Goal: Task Accomplishment & Management: Manage account settings

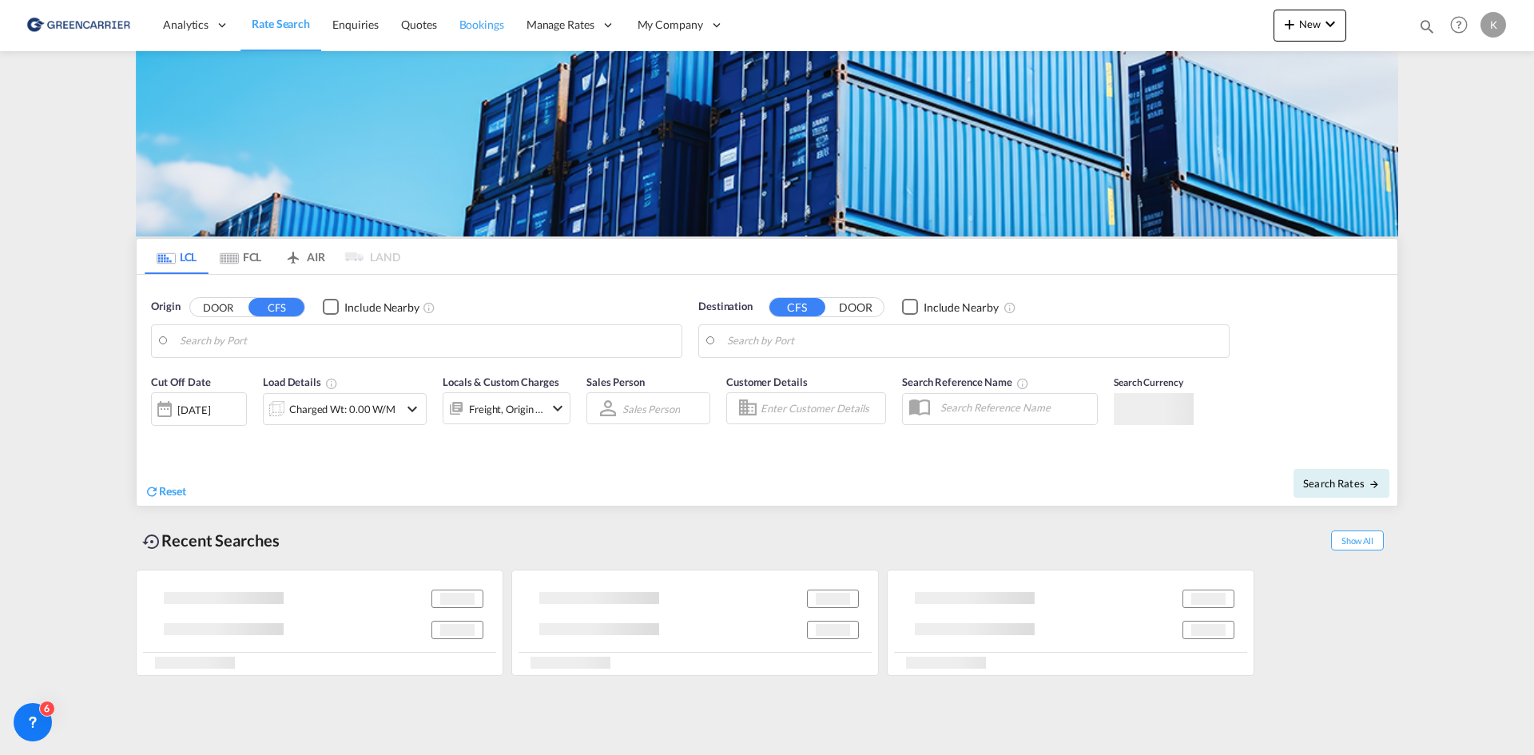
click at [466, 17] on span "Bookings" at bounding box center [482, 25] width 45 height 16
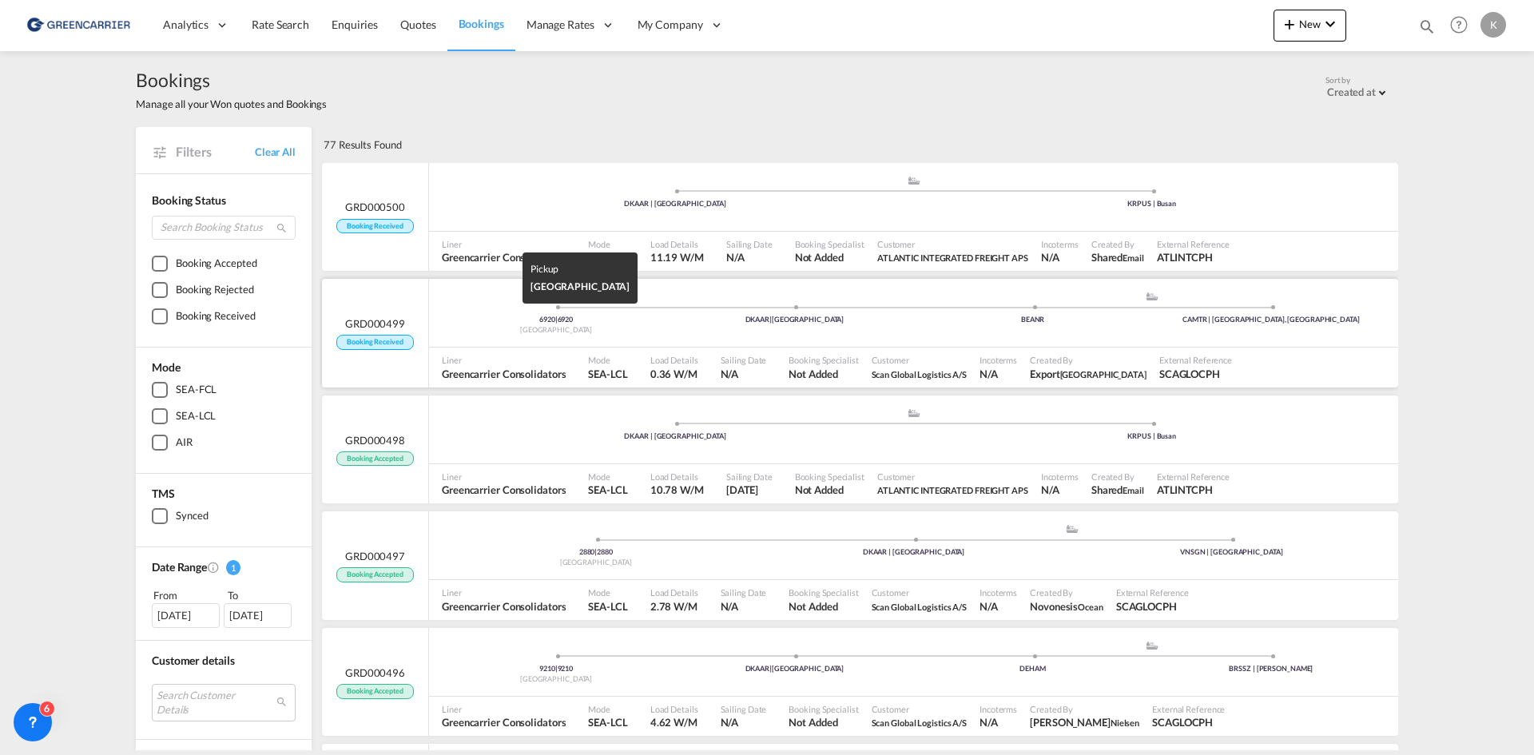
click at [608, 320] on div "6920 | 6920" at bounding box center [556, 320] width 238 height 10
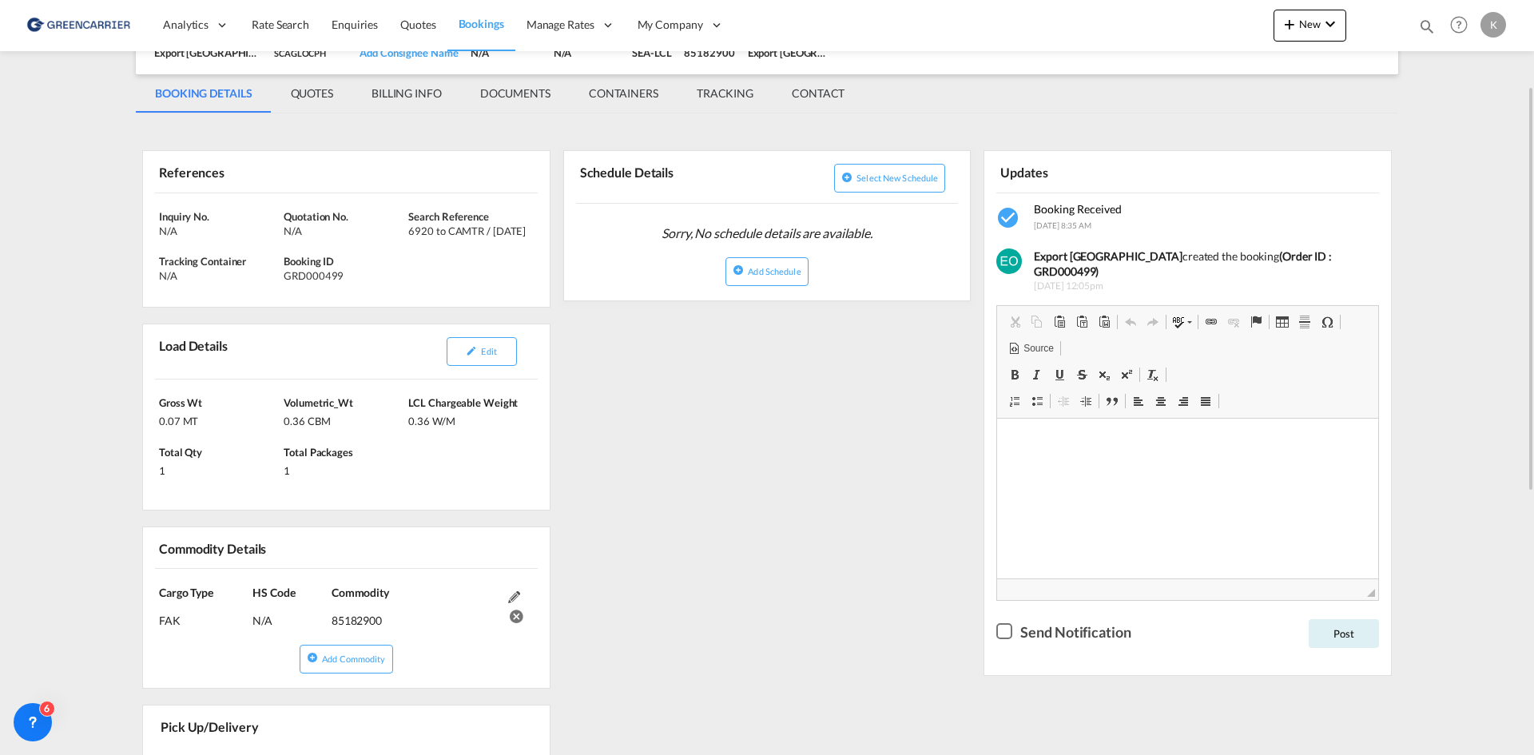
scroll to position [320, 0]
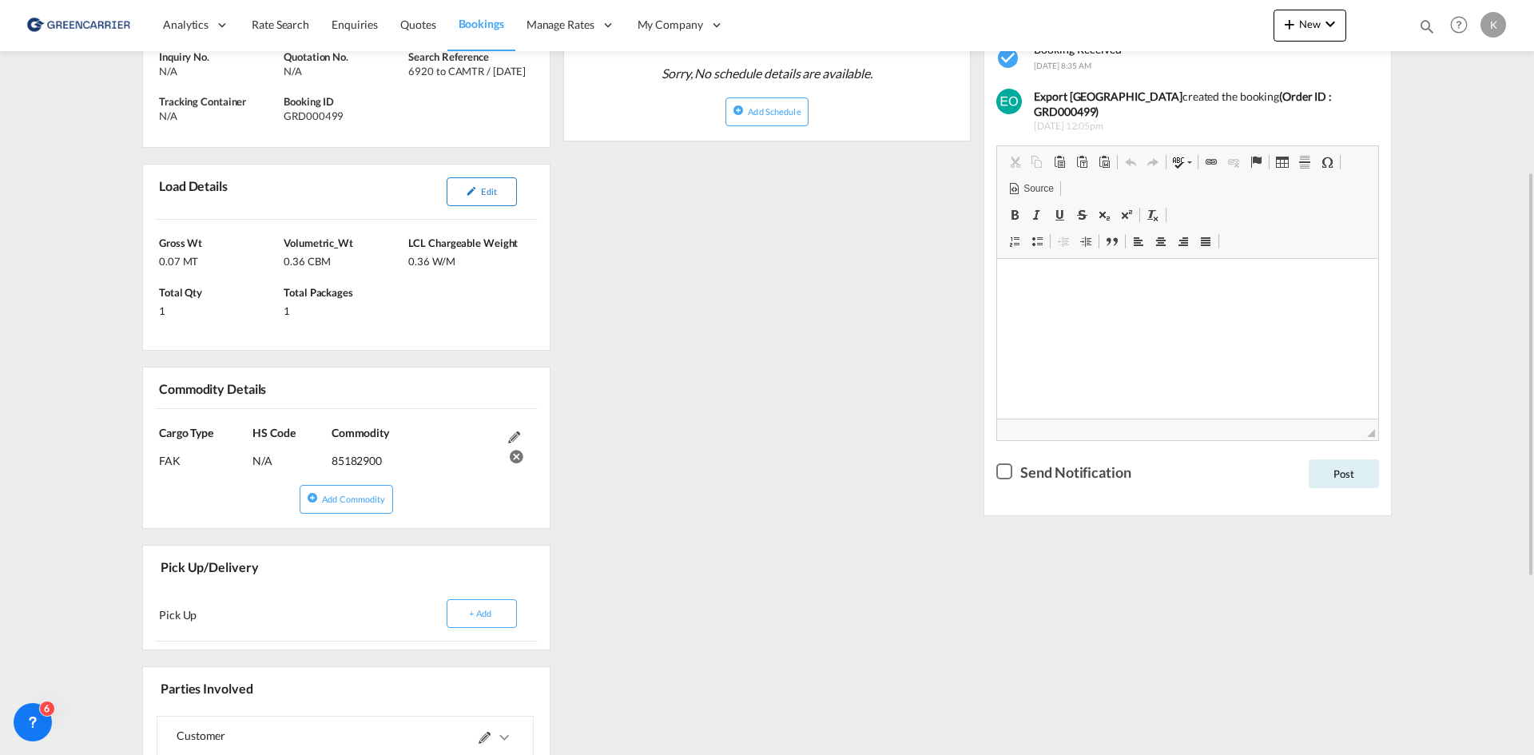
click at [499, 201] on button "Edit" at bounding box center [482, 191] width 70 height 29
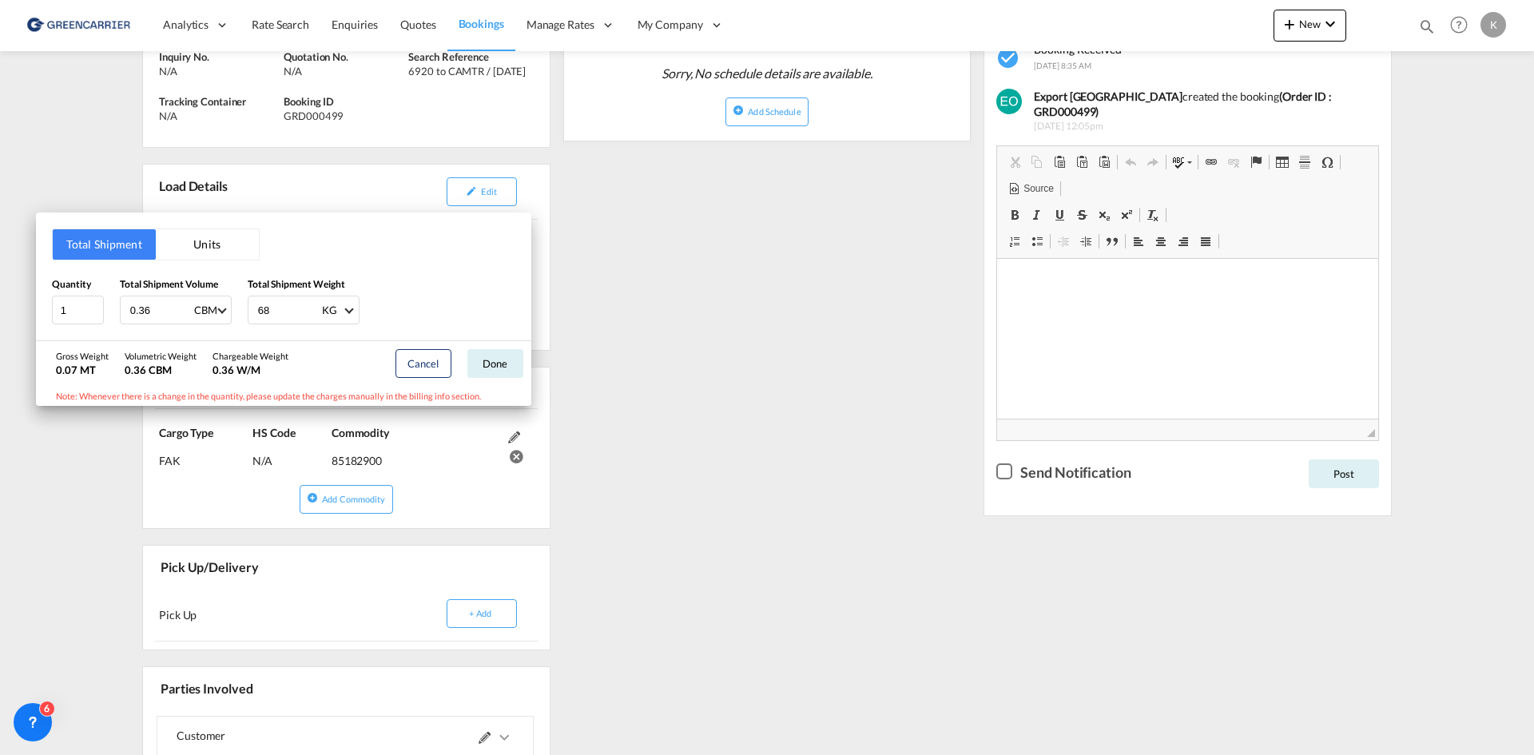
click at [623, 364] on div "Total Shipment Units Quantity 1 Total Shipment Volume 0.36 CBM CBM CFT Total Sh…" at bounding box center [767, 377] width 1534 height 755
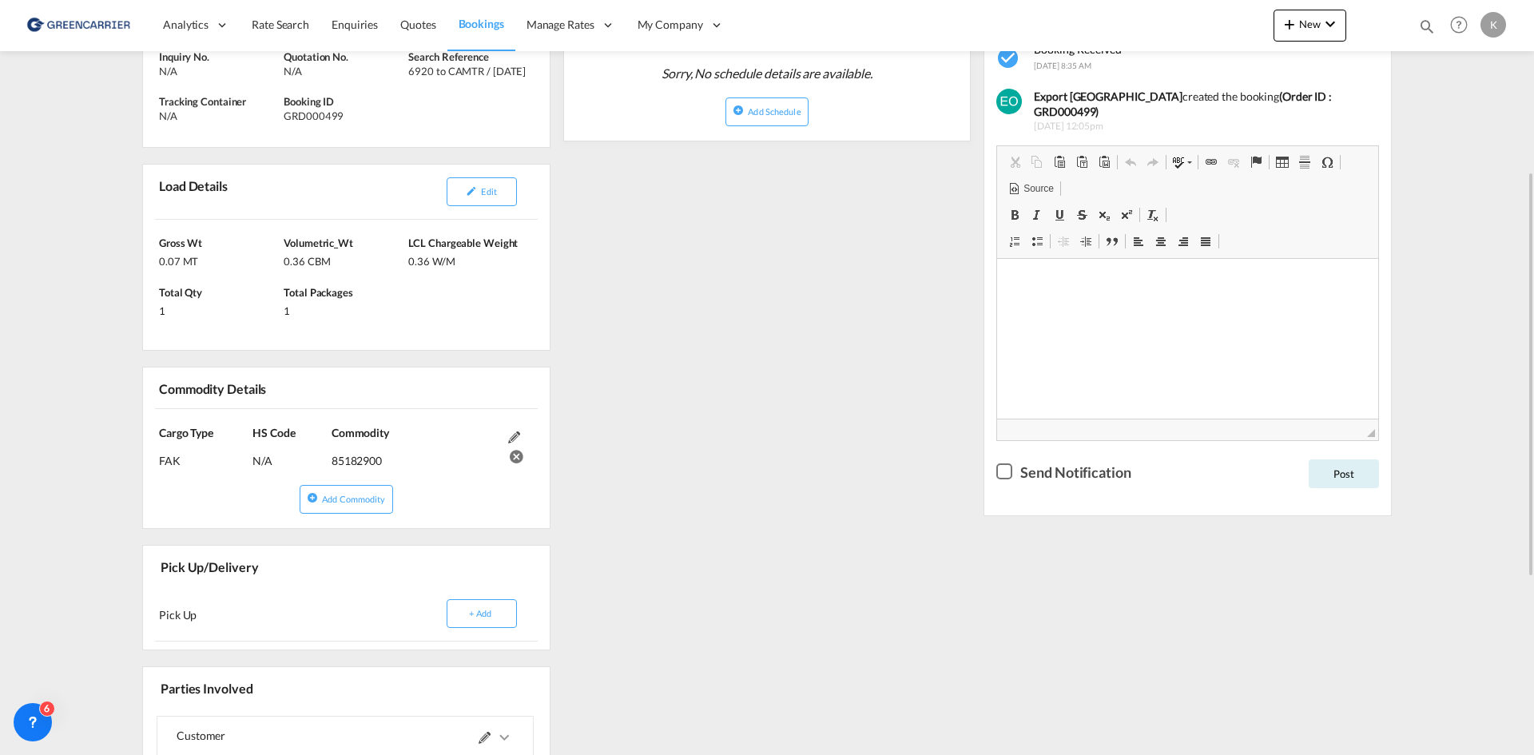
click at [316, 117] on div "GRD000499" at bounding box center [344, 116] width 121 height 14
copy div "GRD000499"
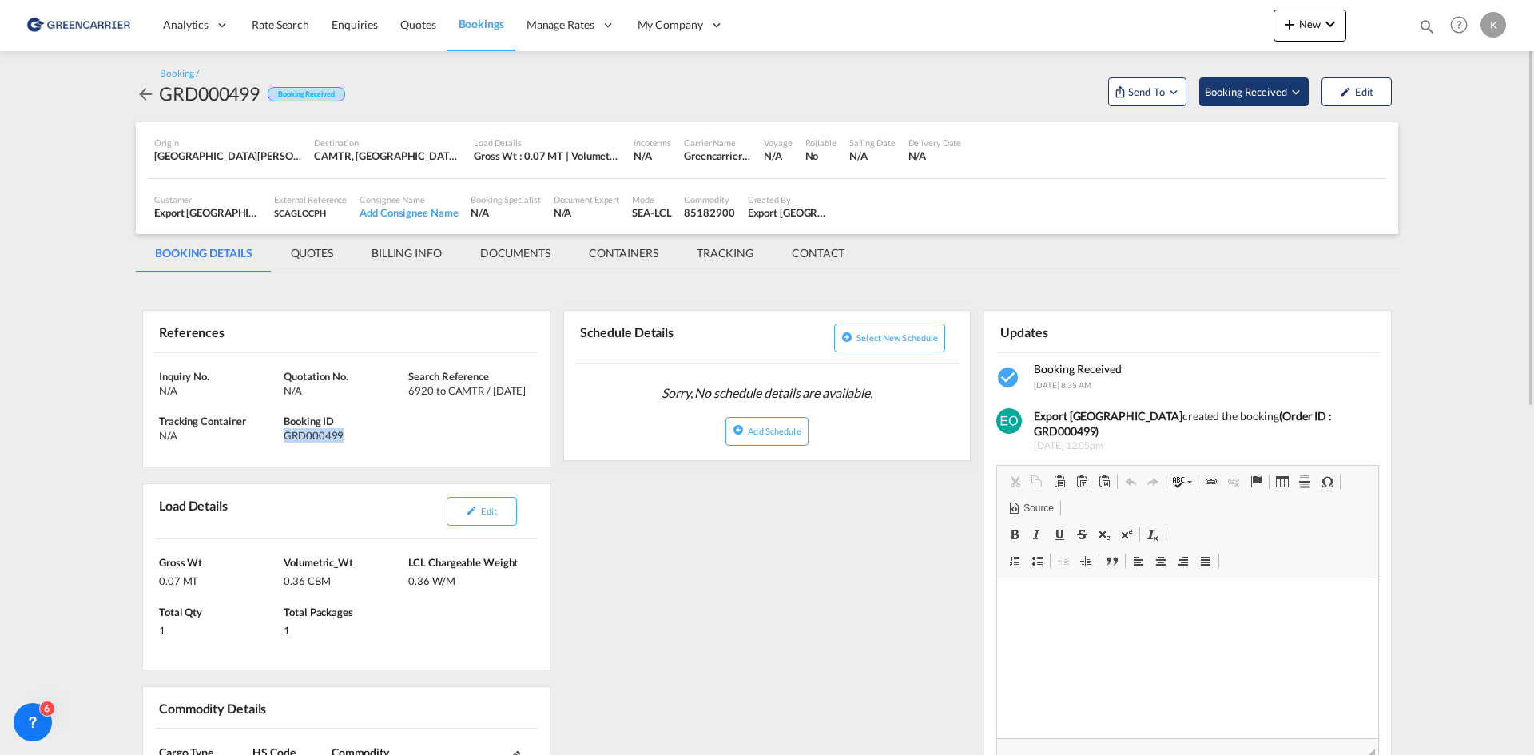
click at [1284, 87] on span "Booking Received" at bounding box center [1247, 92] width 84 height 16
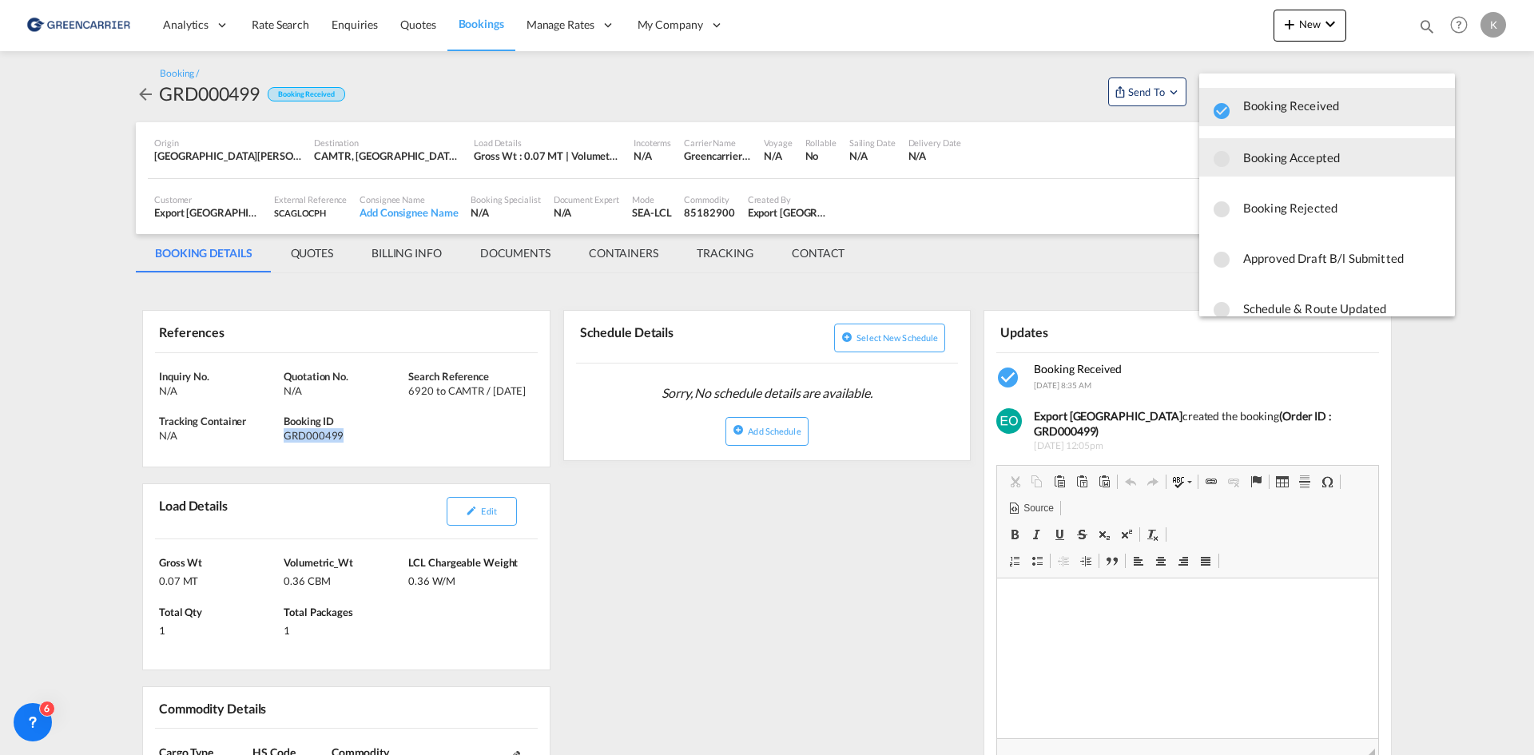
click at [1272, 168] on span "Booking Accepted" at bounding box center [1343, 157] width 199 height 29
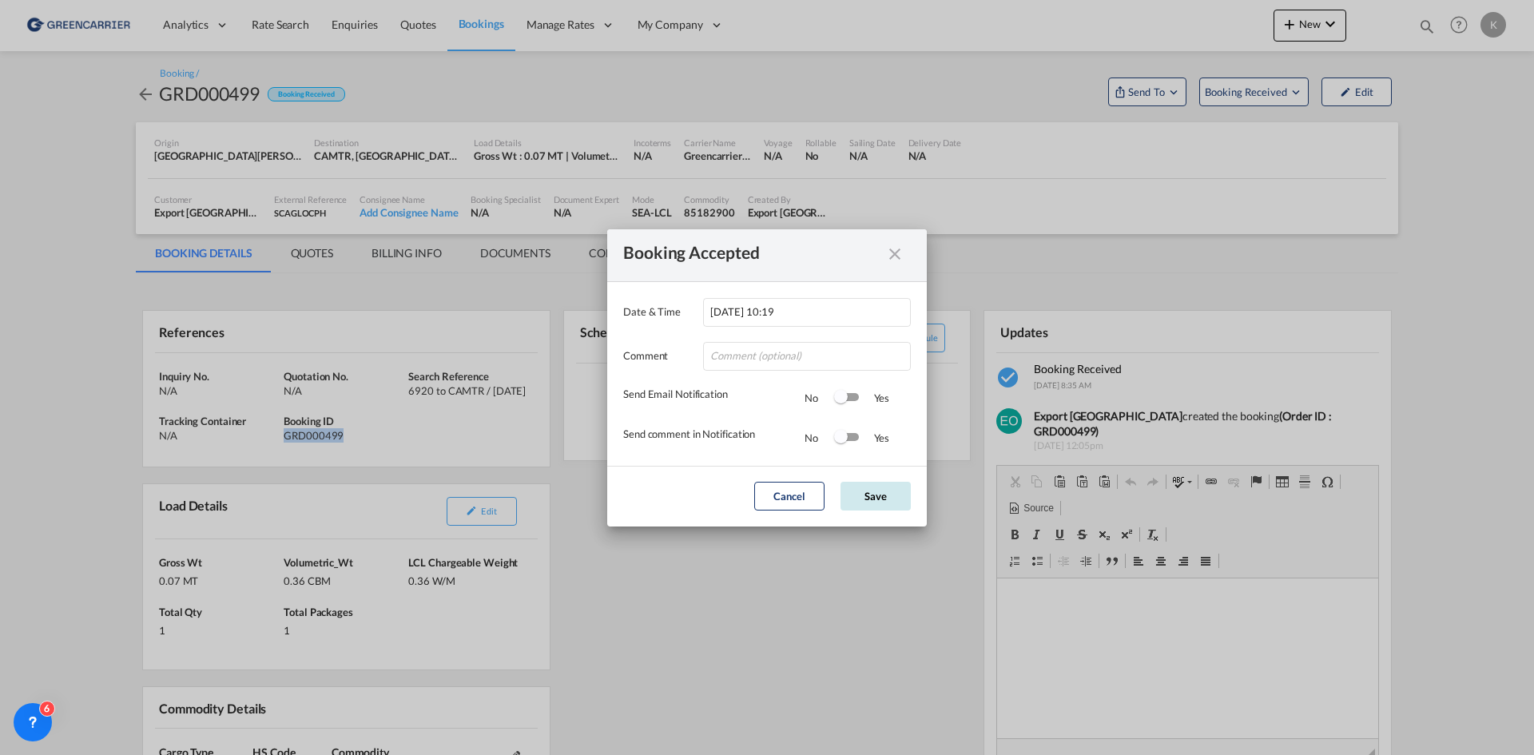
click at [867, 507] on button "Save" at bounding box center [876, 496] width 70 height 29
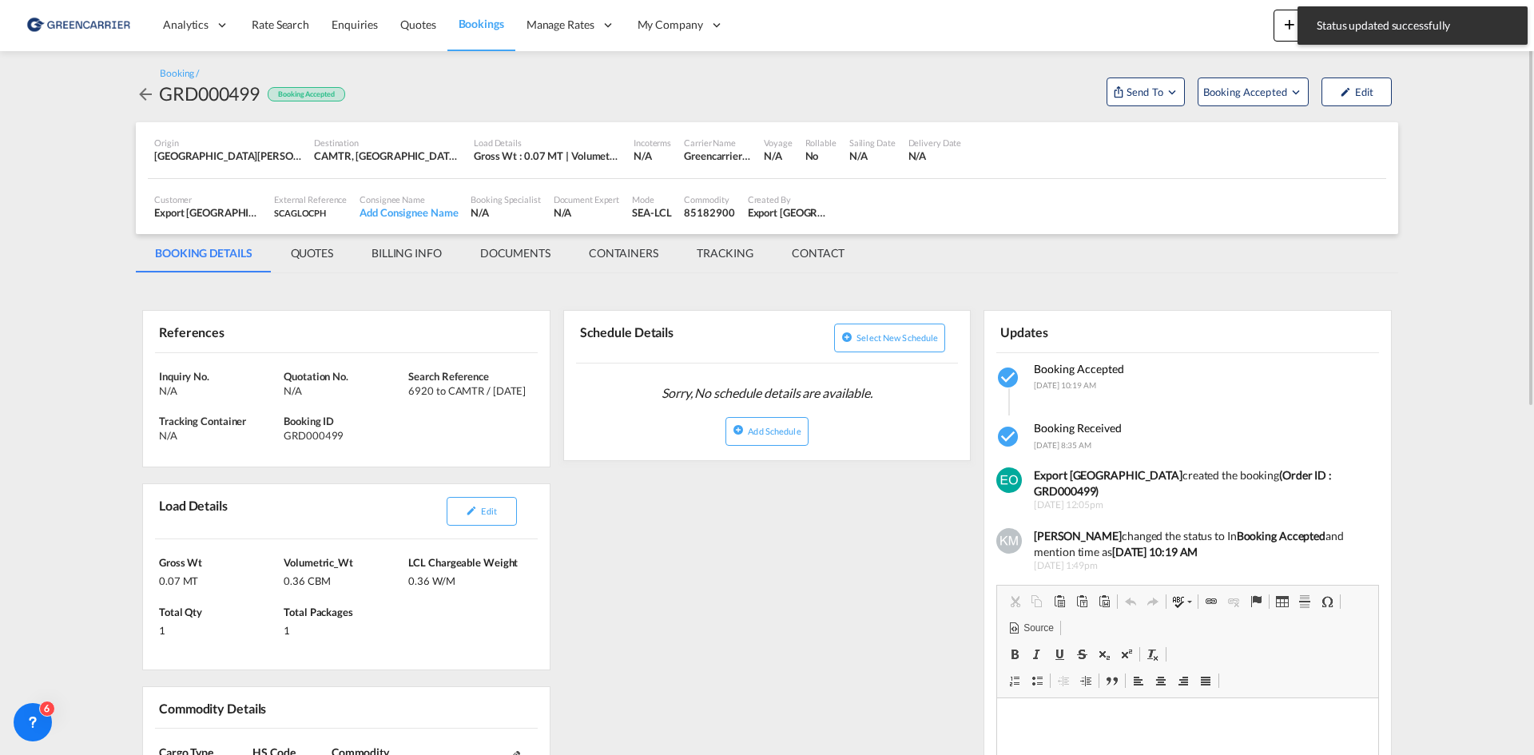
click at [160, 92] on div "GRD000499" at bounding box center [209, 94] width 101 height 26
click at [148, 91] on md-icon "icon-arrow-left" at bounding box center [145, 94] width 19 height 19
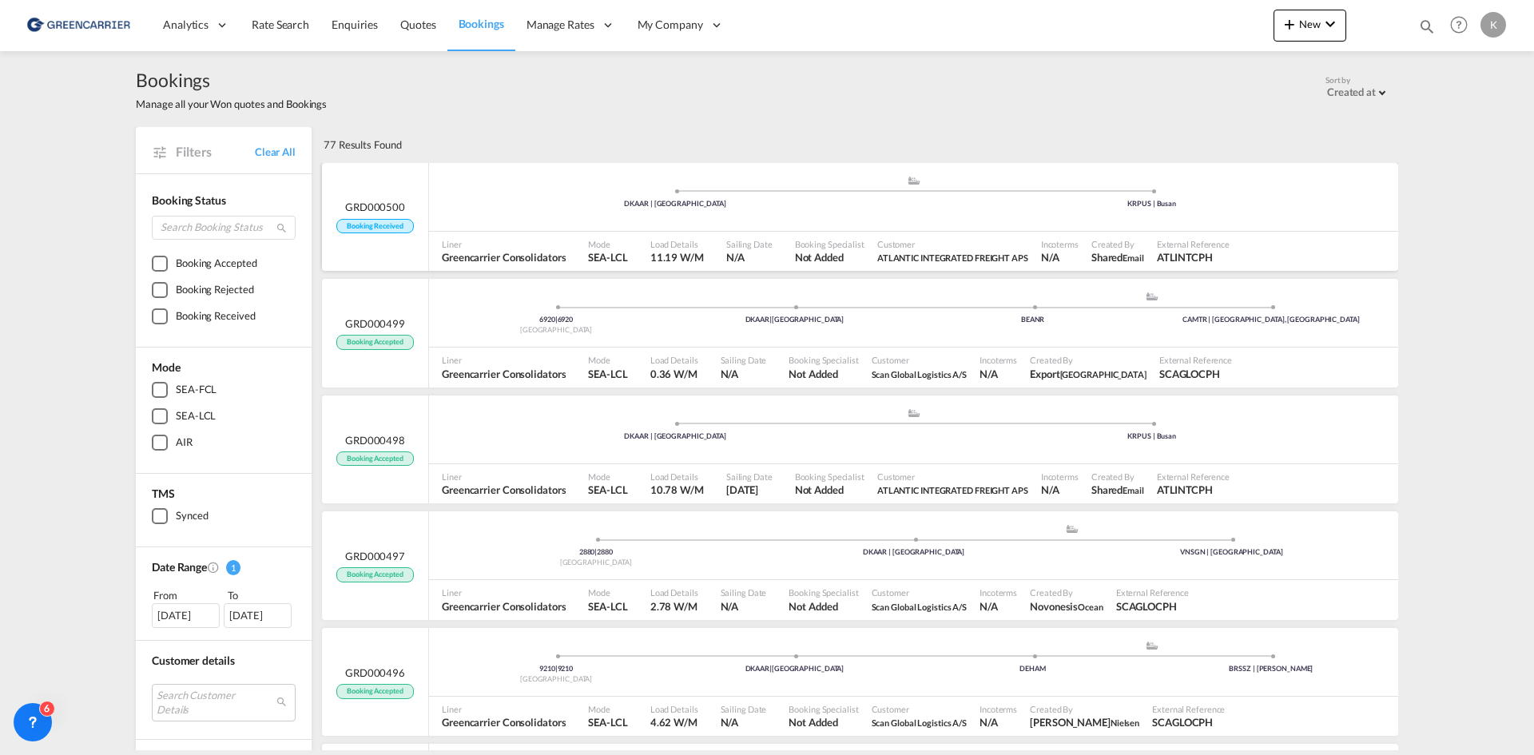
click at [573, 213] on div ".a{fill:#aaa8ad;} .a{fill:#aaa8ad;} DKAAR | [GEOGRAPHIC_DATA] KRPUS | [GEOGRAPH…" at bounding box center [913, 199] width 969 height 48
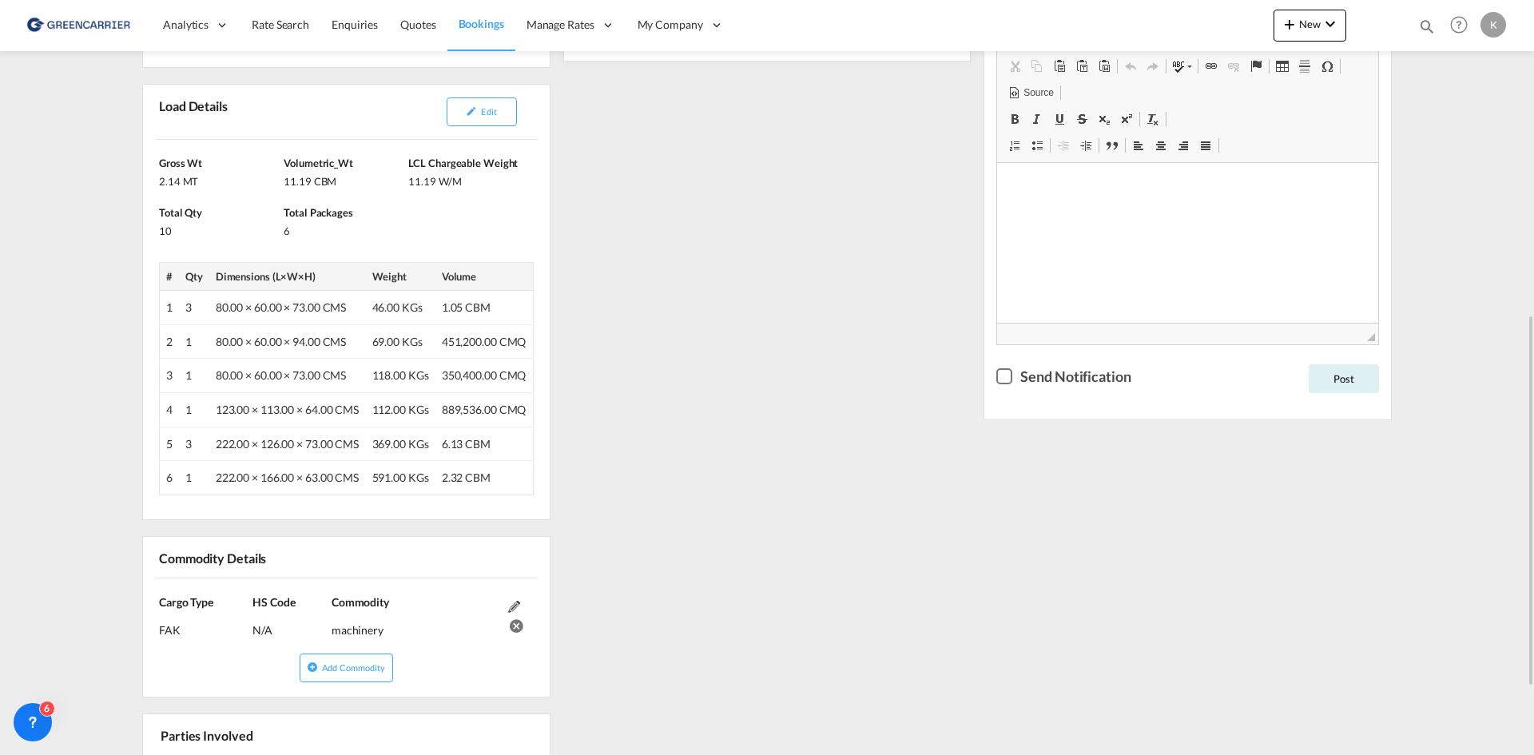
scroll to position [639, 0]
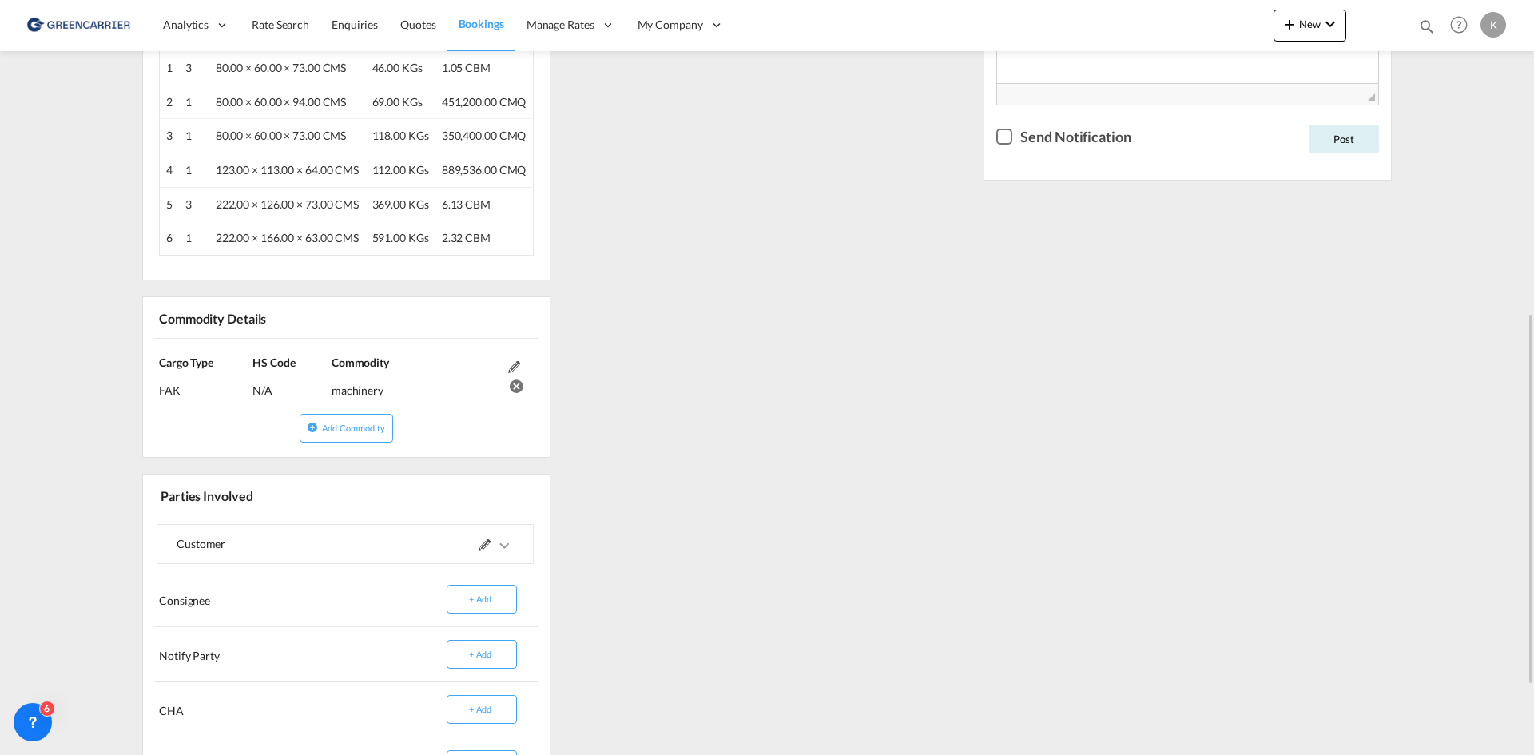
click at [514, 539] on md-expansion-panel-collapsed "Customer" at bounding box center [345, 544] width 376 height 38
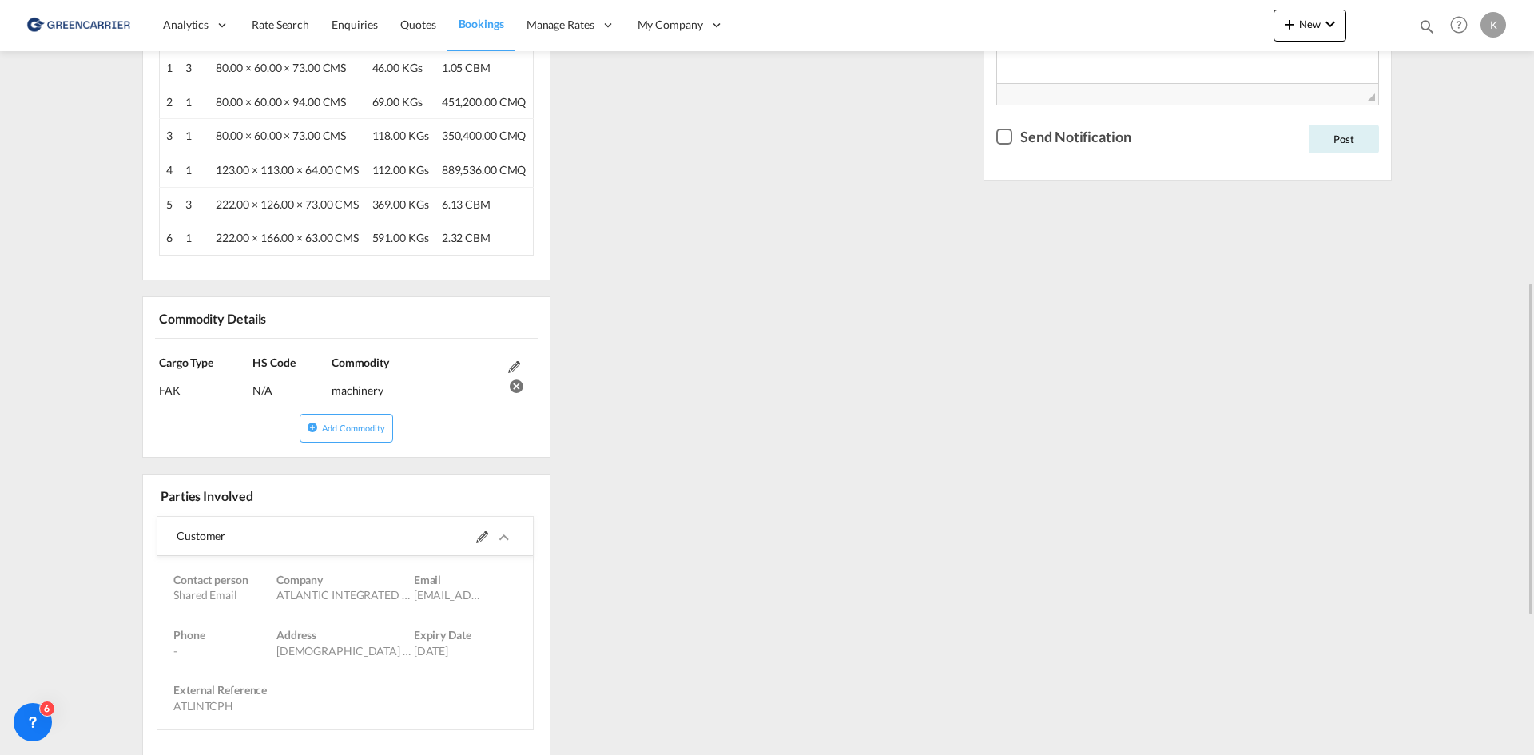
click at [514, 539] on div "Customer" at bounding box center [345, 536] width 376 height 39
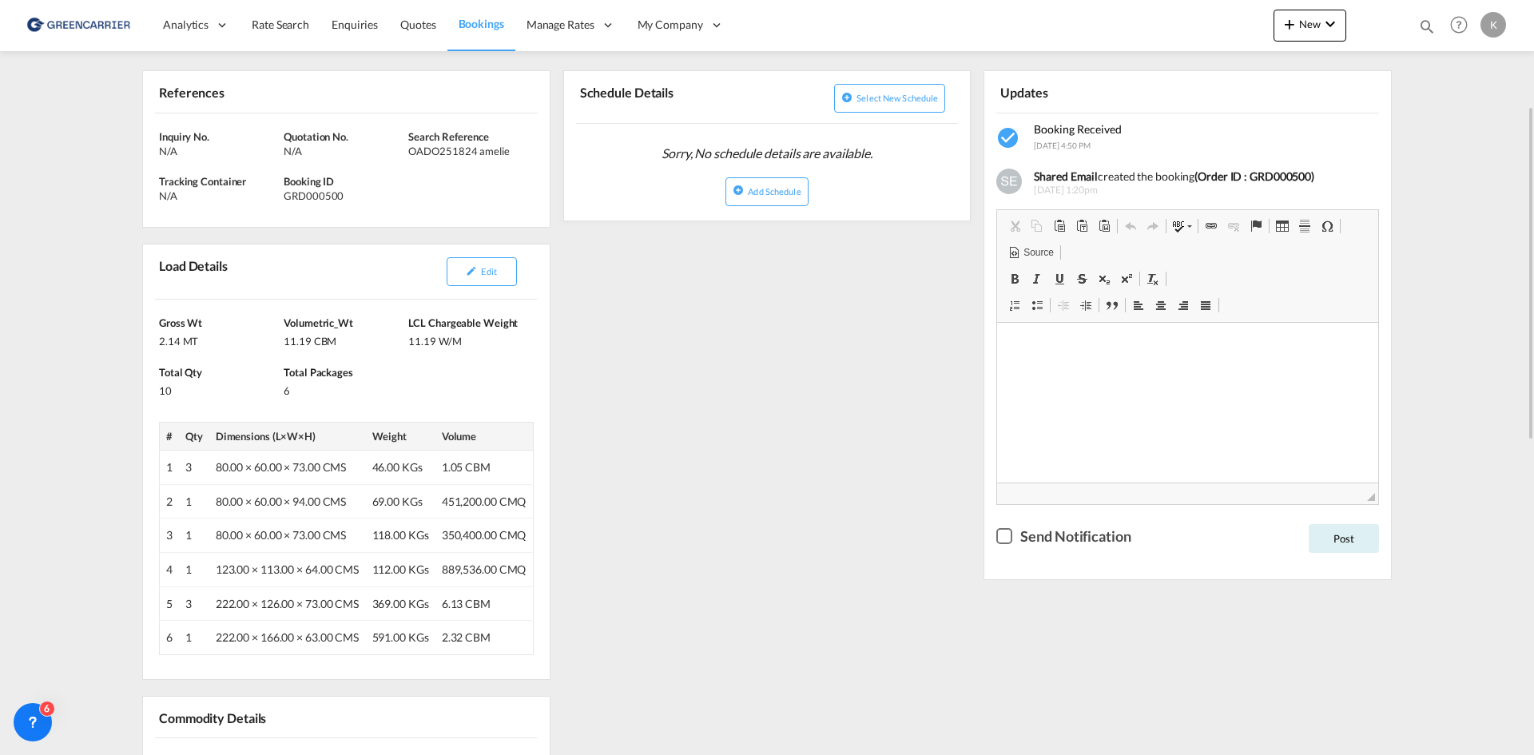
scroll to position [320, 0]
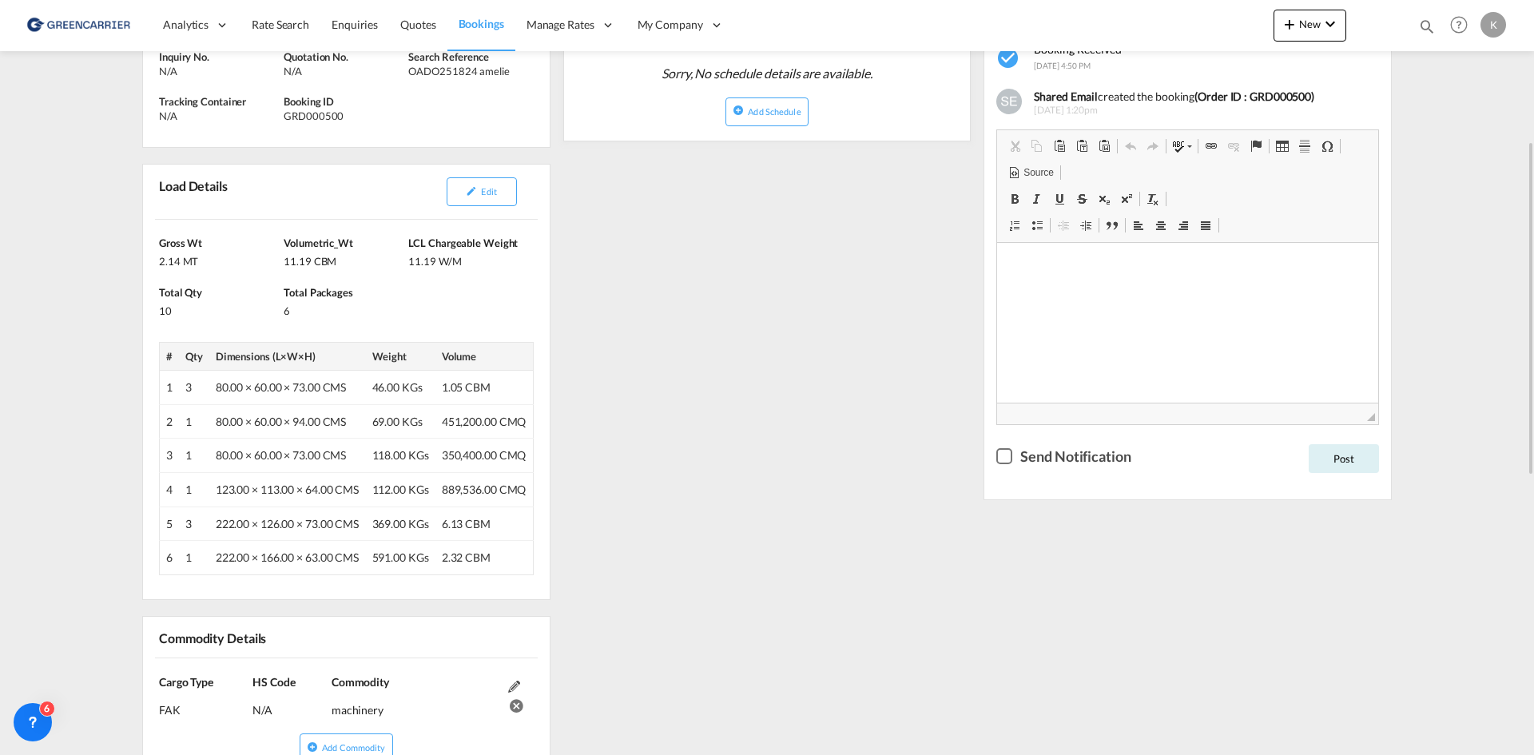
click at [331, 118] on div "GRD000500" at bounding box center [344, 116] width 121 height 14
copy div "GRD000500"
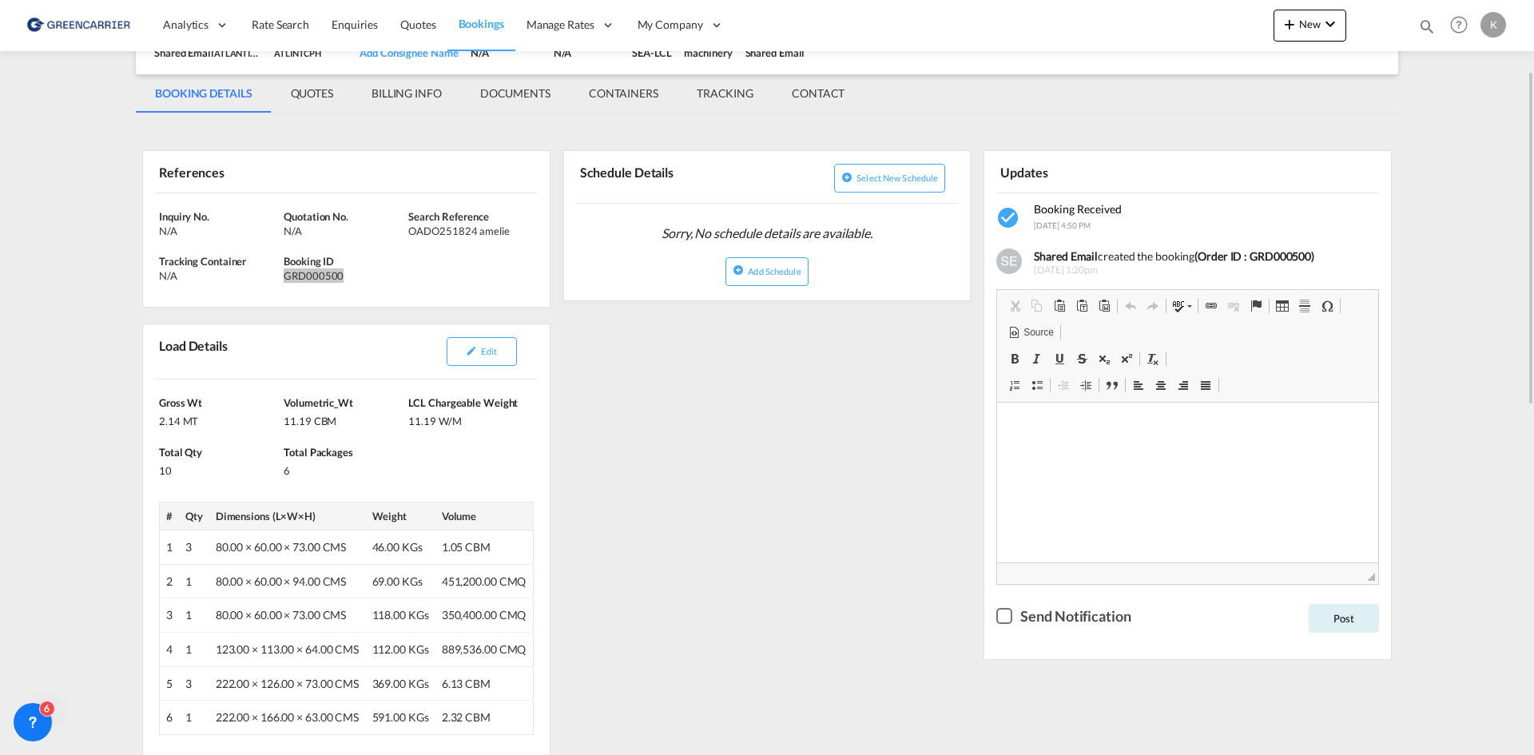
scroll to position [80, 0]
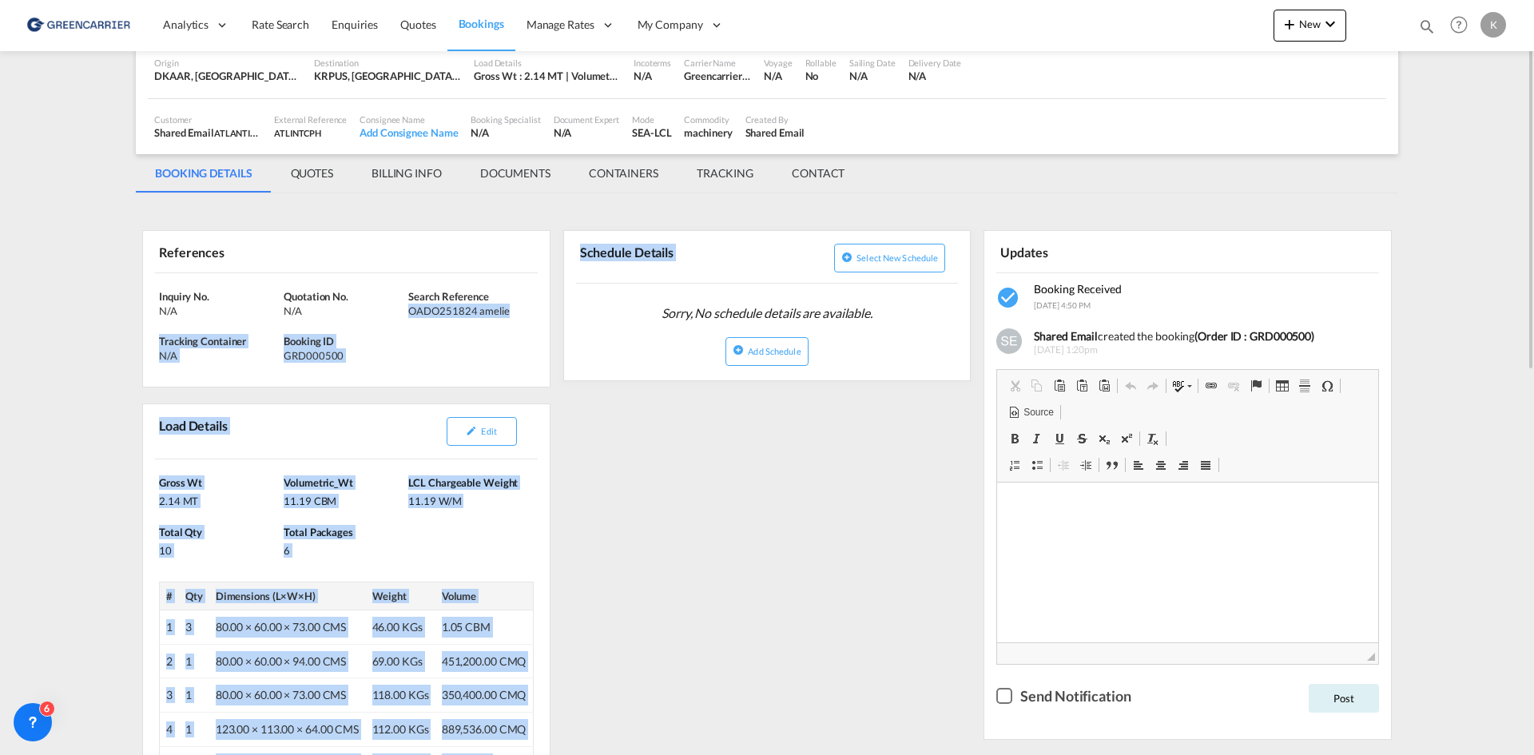
drag, startPoint x: 409, startPoint y: 312, endPoint x: 561, endPoint y: 308, distance: 151.9
click at [563, 357] on div "Schedule Details Select new schedule Sorry, No schedule details are available. …" at bounding box center [767, 305] width 408 height 150
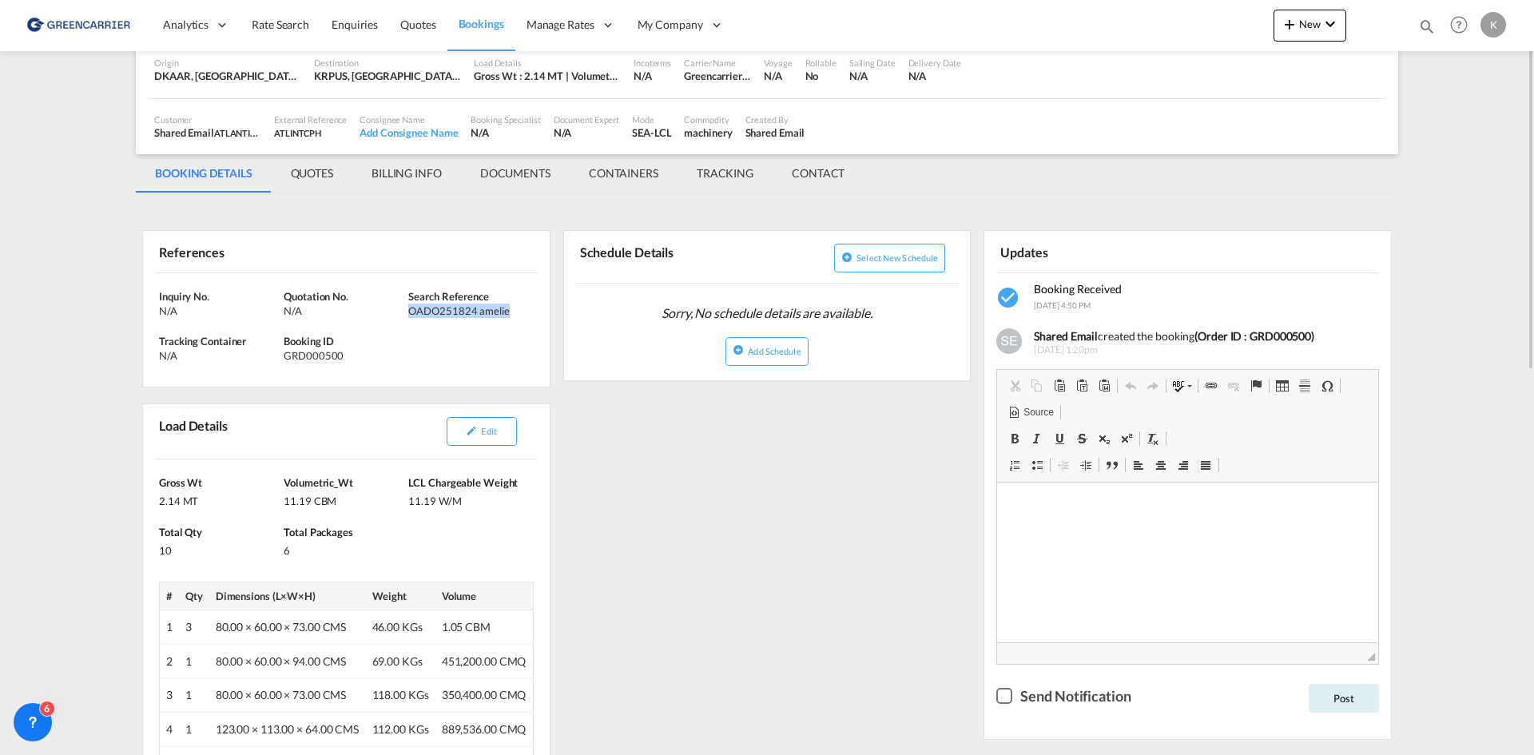
drag, startPoint x: 409, startPoint y: 312, endPoint x: 507, endPoint y: 311, distance: 97.5
click at [507, 311] on div "OADO251824 amelie" at bounding box center [468, 311] width 121 height 14
copy div "OADO251824 amelie"
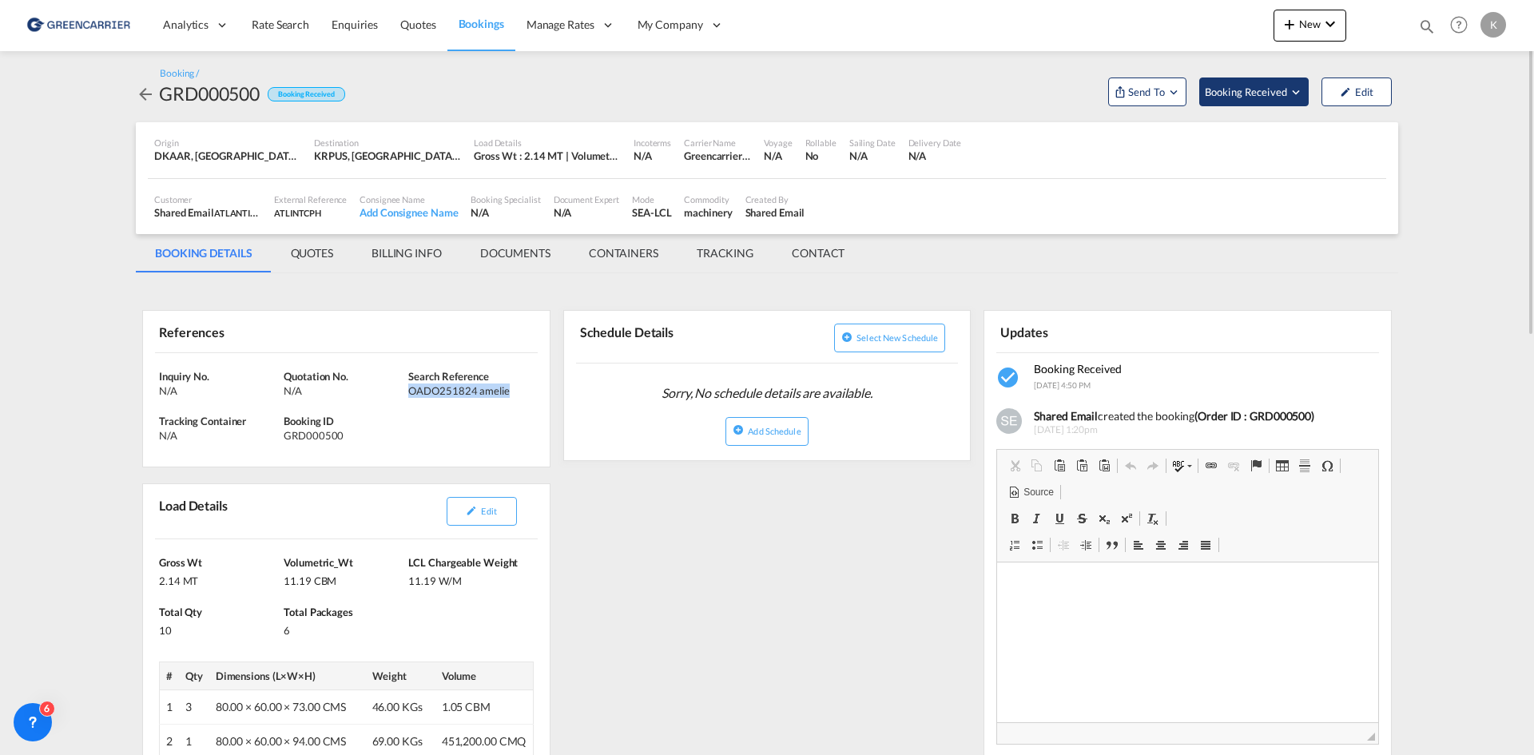
click at [1279, 98] on span "Booking Received" at bounding box center [1247, 92] width 84 height 16
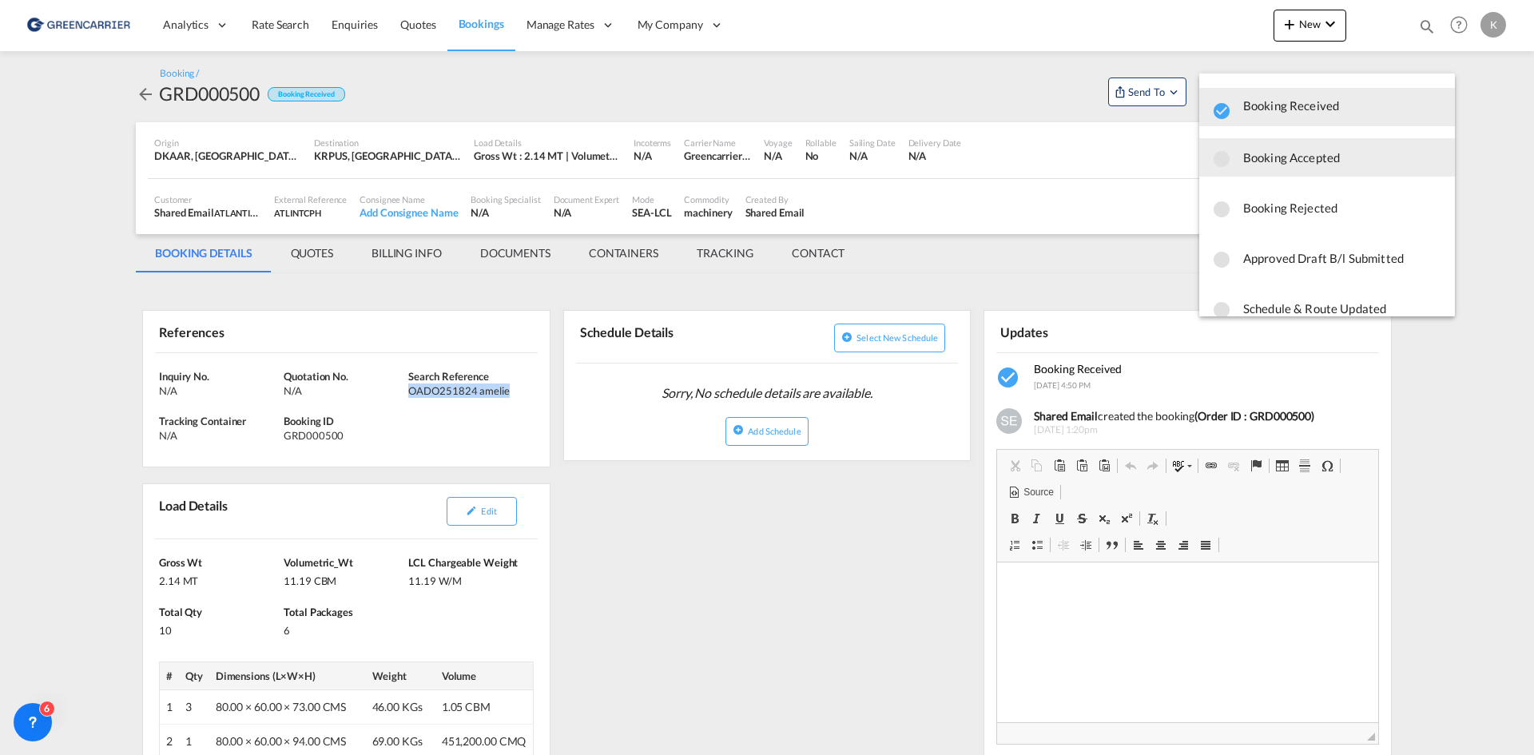
click at [1256, 165] on span "Booking Accepted" at bounding box center [1343, 157] width 199 height 29
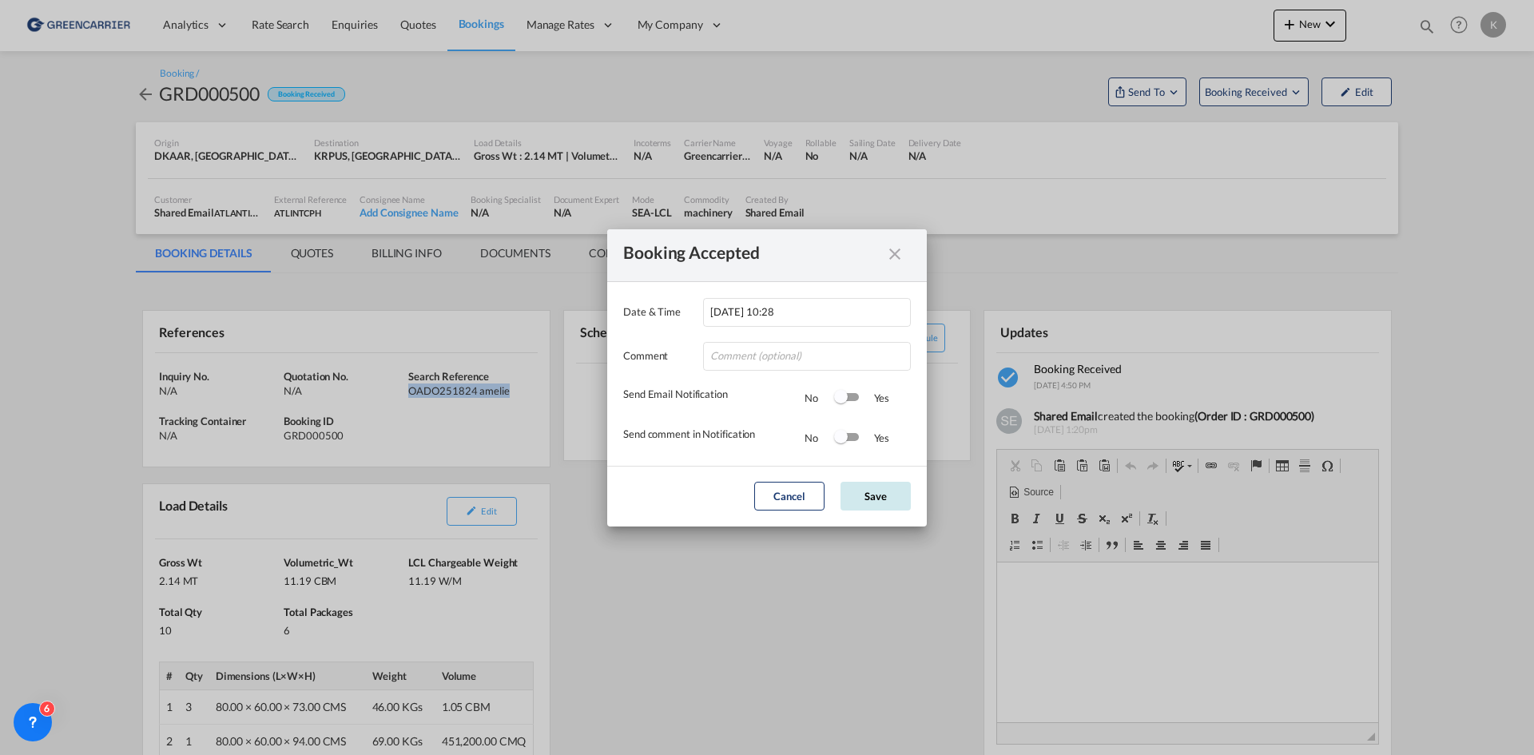
click at [879, 499] on button "Save" at bounding box center [876, 496] width 70 height 29
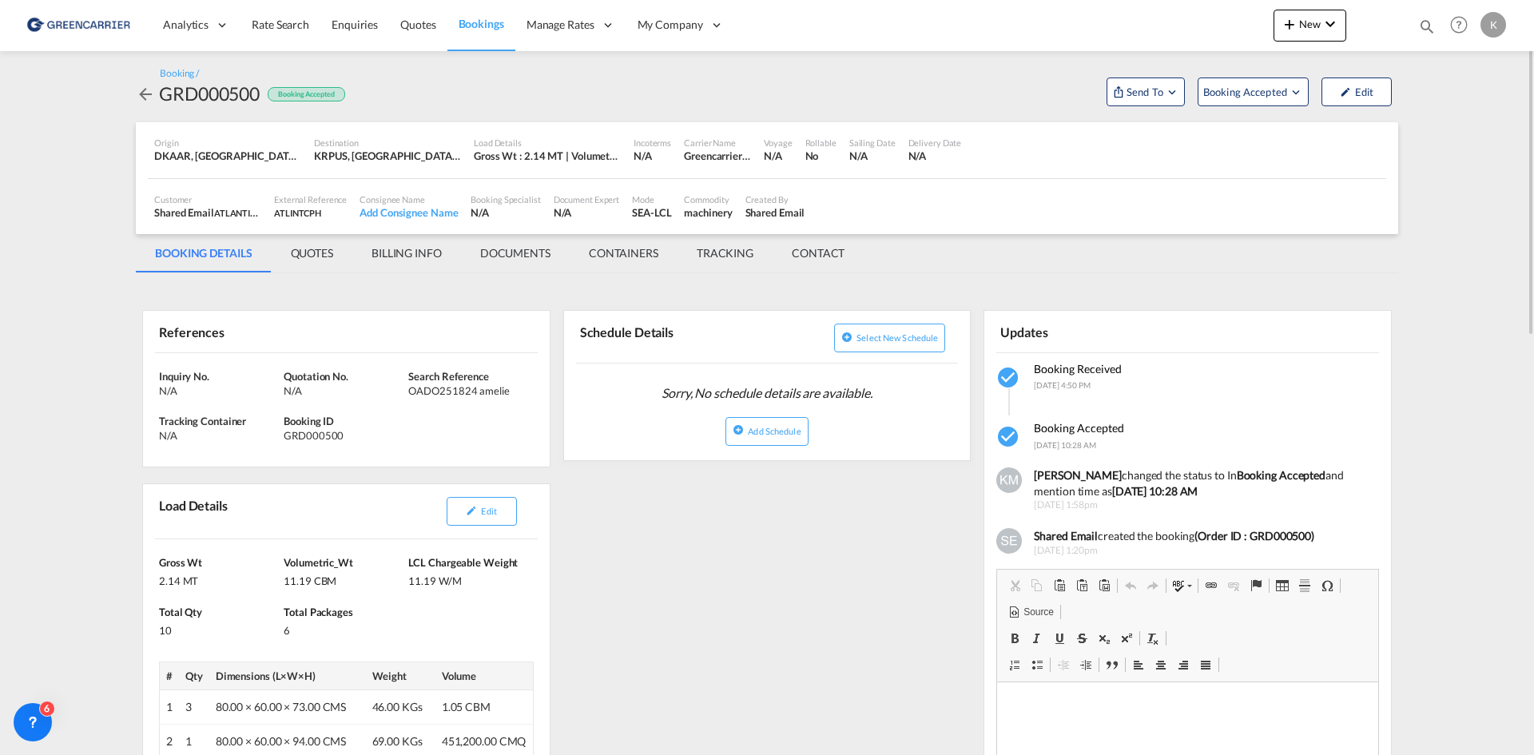
click at [143, 97] on md-icon "icon-arrow-left" at bounding box center [145, 94] width 19 height 19
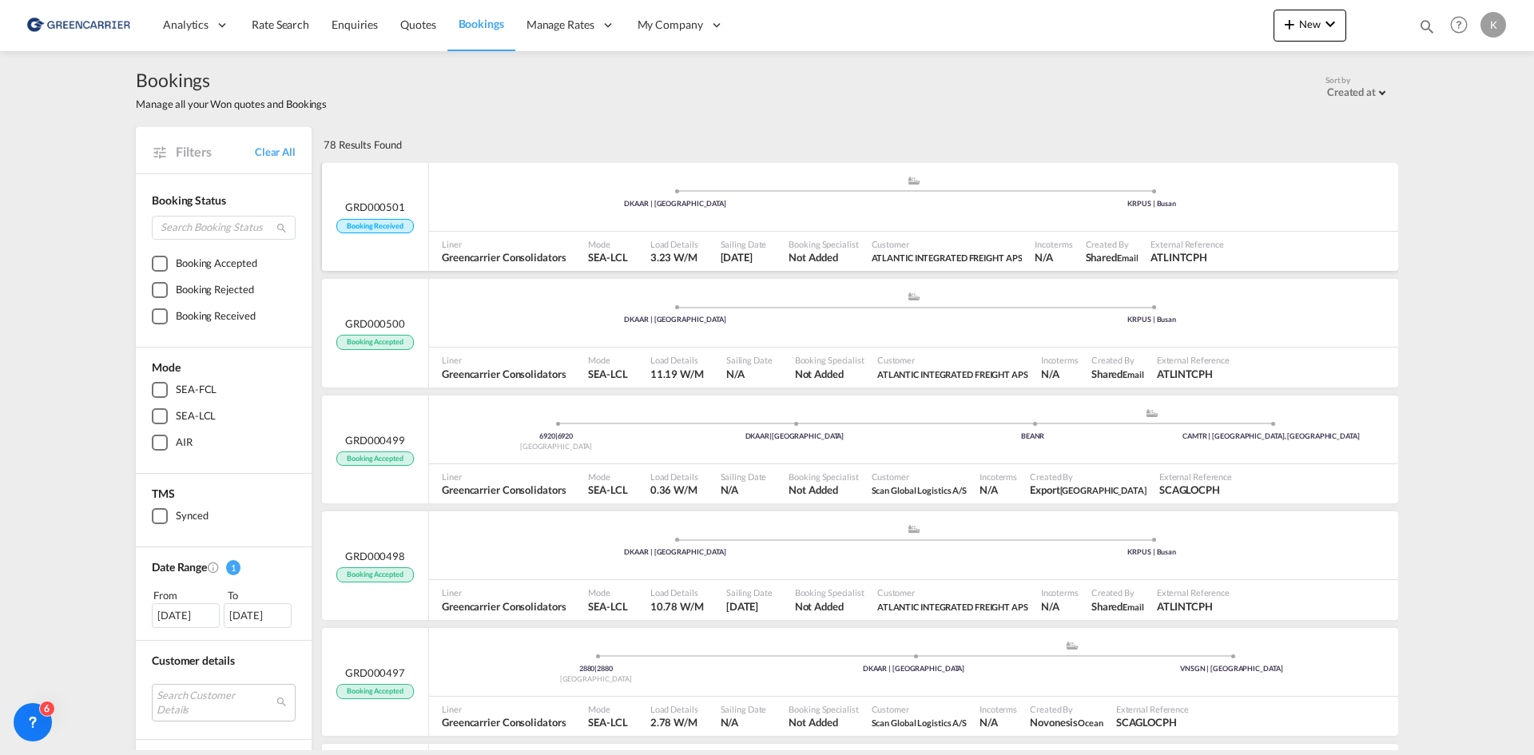
click at [515, 197] on ul ".a{fill:#aaa8ad;} .a{fill:#aaa8ad;} DKAAR | [GEOGRAPHIC_DATA] KRPUS | [GEOGRAPH…" at bounding box center [913, 195] width 953 height 8
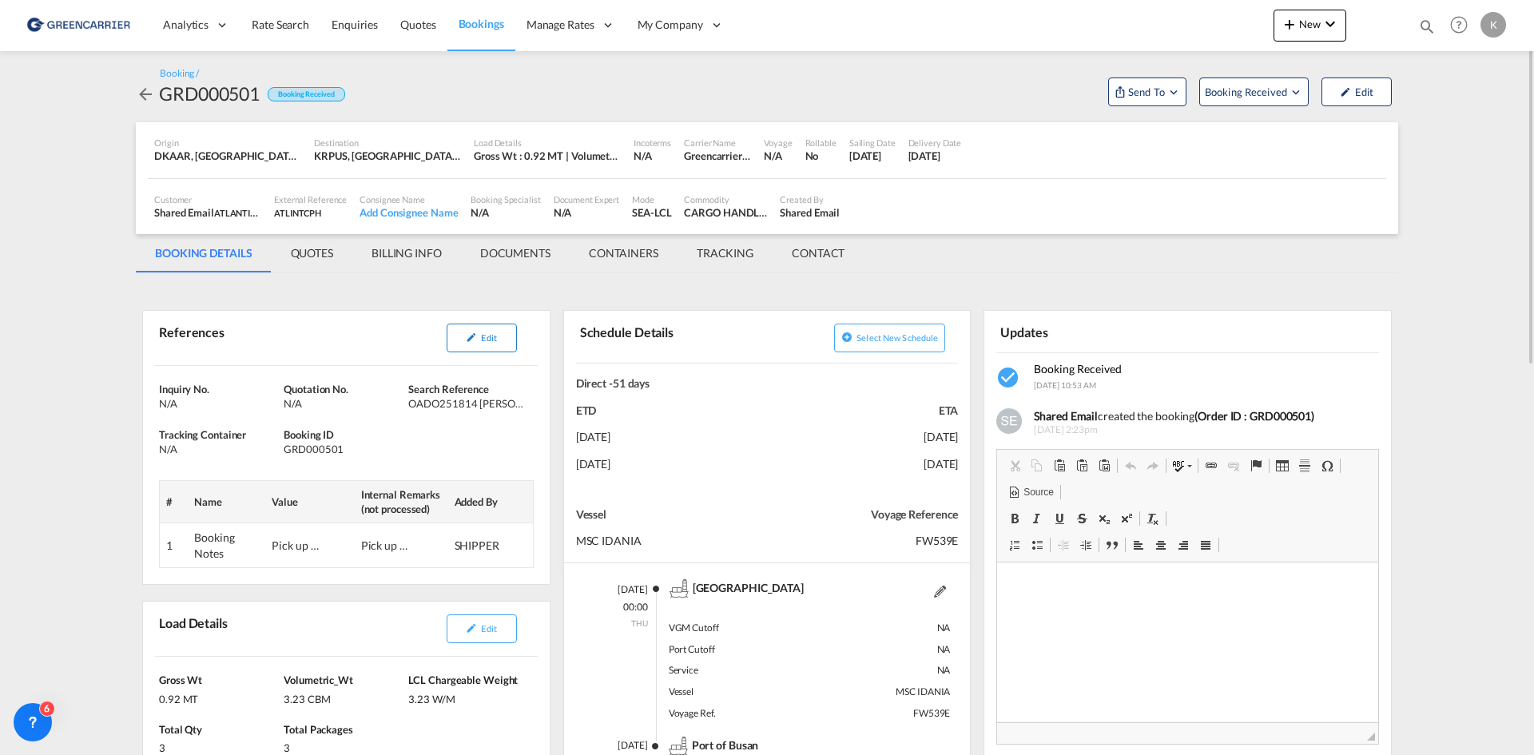
click at [485, 326] on button "Edit" at bounding box center [482, 338] width 70 height 29
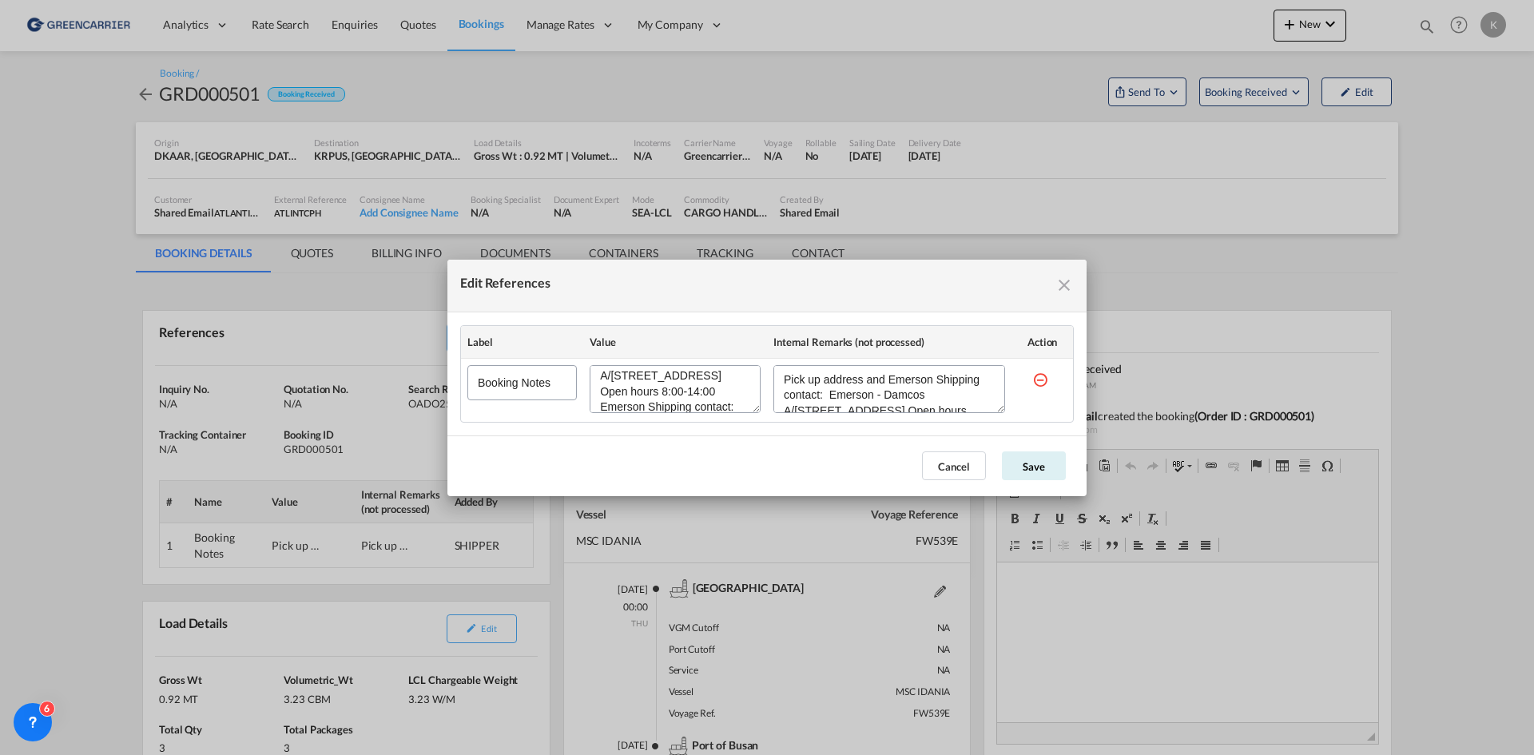
scroll to position [154, 0]
drag, startPoint x: 603, startPoint y: 377, endPoint x: 746, endPoint y: 411, distance: 146.9
click at [746, 411] on div "Edit References" at bounding box center [675, 389] width 171 height 48
click at [728, 400] on textarea "Edit References" at bounding box center [675, 389] width 171 height 48
click at [730, 395] on textarea "Edit References" at bounding box center [675, 389] width 171 height 48
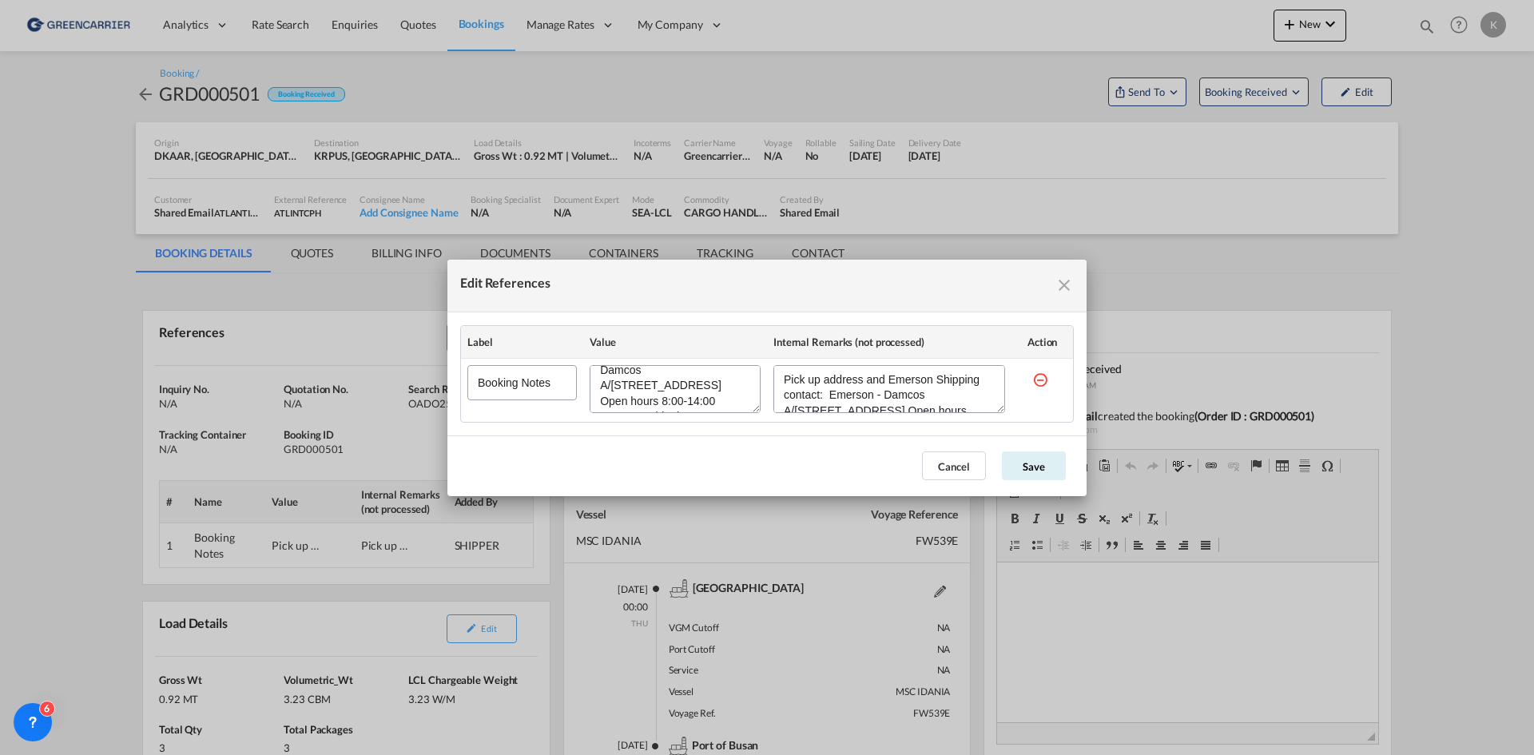
scroll to position [0, 0]
drag, startPoint x: 727, startPoint y: 396, endPoint x: 626, endPoint y: 380, distance: 102.9
click at [626, 380] on textarea "Edit References" at bounding box center [675, 389] width 171 height 48
click at [972, 462] on button "Cancel" at bounding box center [954, 466] width 64 height 29
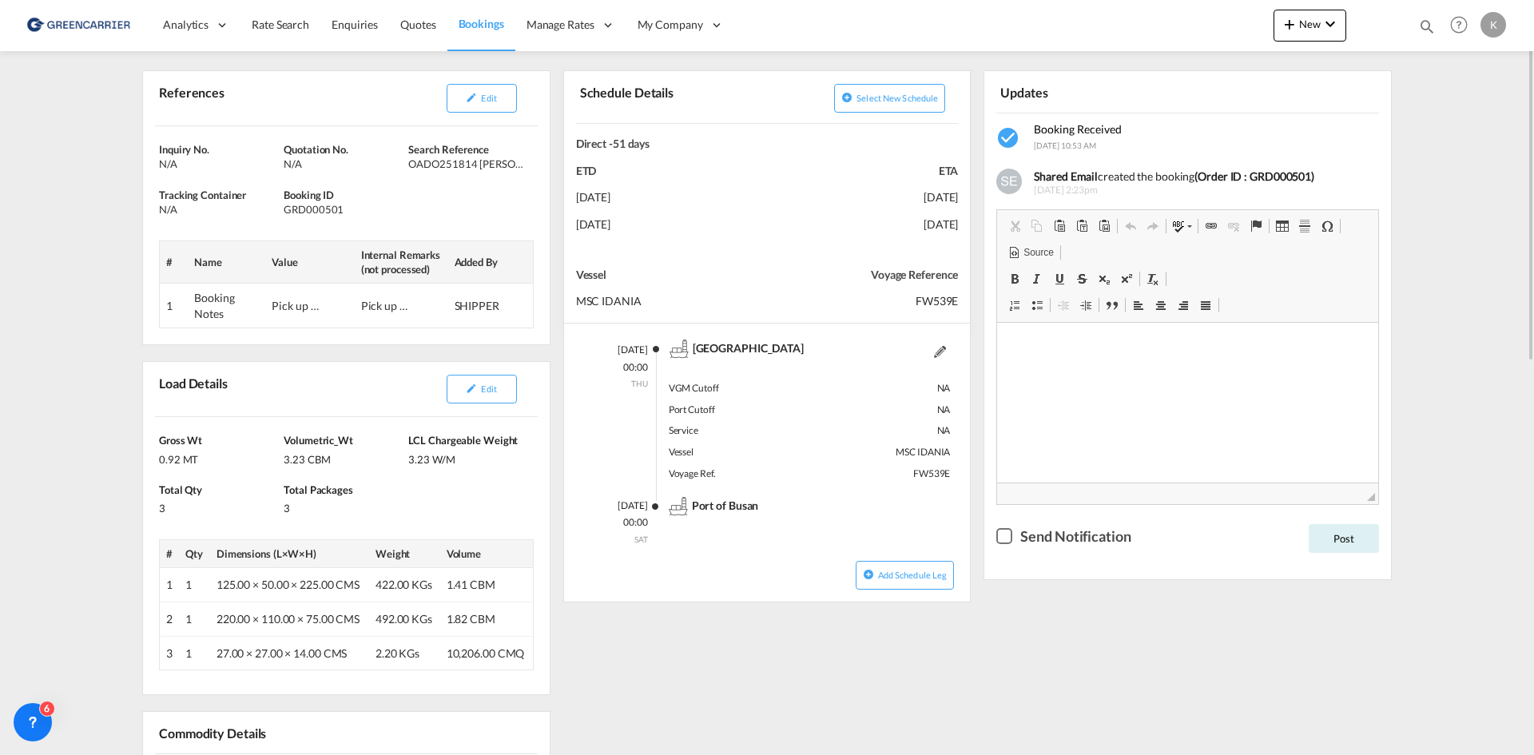
scroll to position [160, 0]
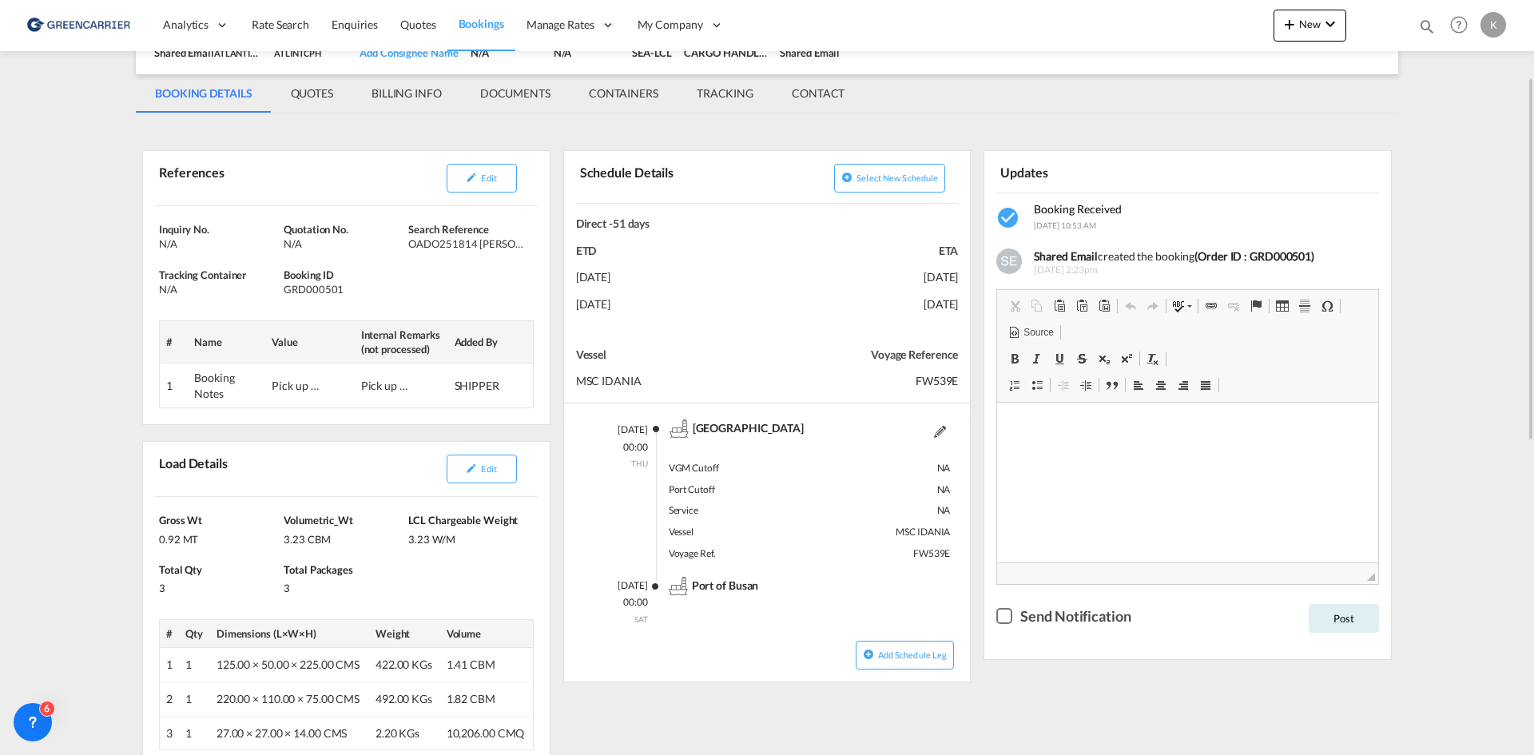
click at [324, 291] on div "GRD000501" at bounding box center [344, 289] width 121 height 14
copy div "GRD000501"
drag, startPoint x: 408, startPoint y: 245, endPoint x: 506, endPoint y: 252, distance: 98.6
click at [506, 252] on div "Inquiry No. N/A Quotation No. N/A Search Reference OADO251814 TOBY Tracking Con…" at bounding box center [346, 315] width 407 height 218
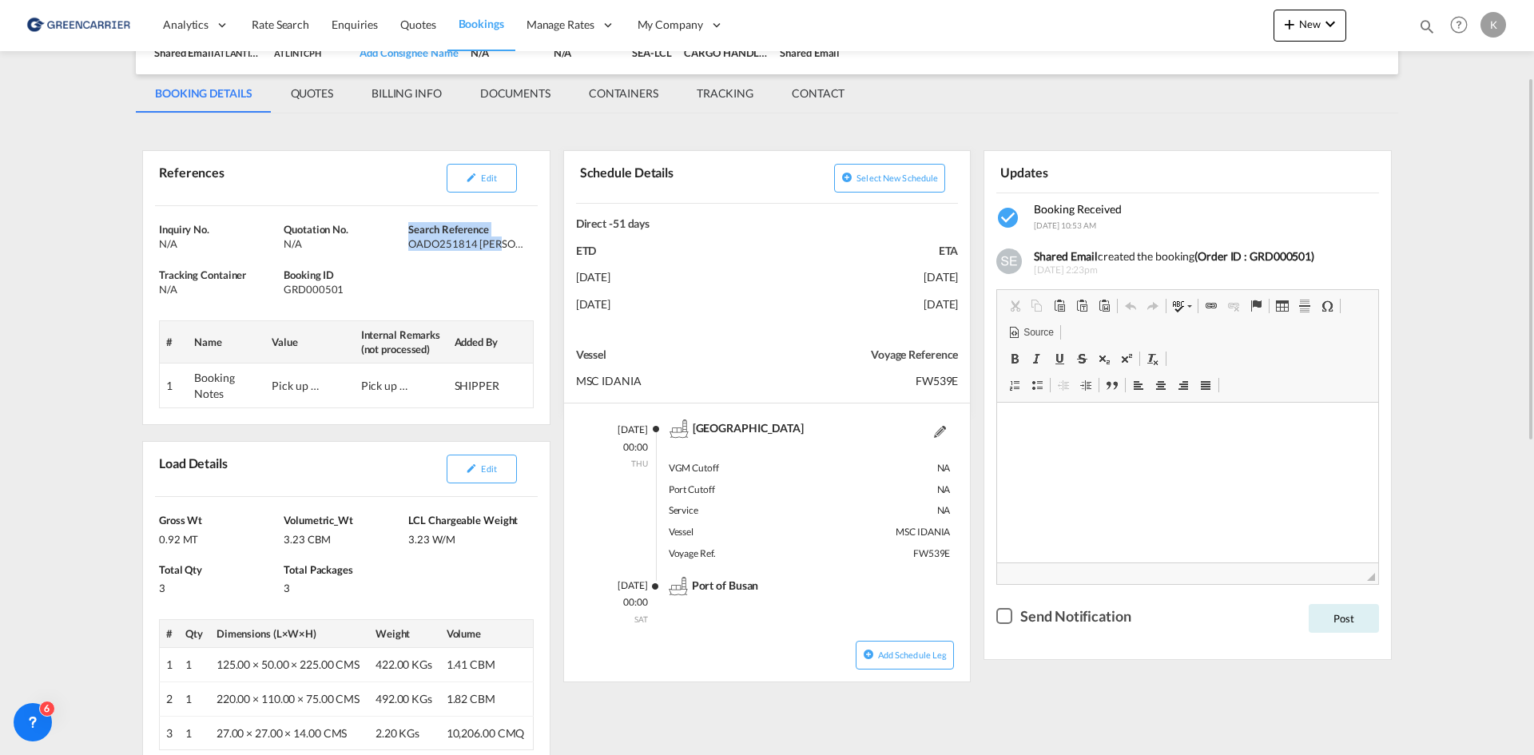
click at [506, 253] on div "Inquiry No. N/A Quotation No. N/A Search Reference OADO251814 TOBY Tracking Con…" at bounding box center [346, 315] width 407 height 218
drag, startPoint x: 409, startPoint y: 246, endPoint x: 502, endPoint y: 247, distance: 92.7
click at [502, 247] on div "OADO251814 [PERSON_NAME]" at bounding box center [468, 244] width 121 height 14
copy div "OADO251814 [PERSON_NAME]"
click at [470, 173] on md-icon "icon-pencil" at bounding box center [471, 177] width 11 height 11
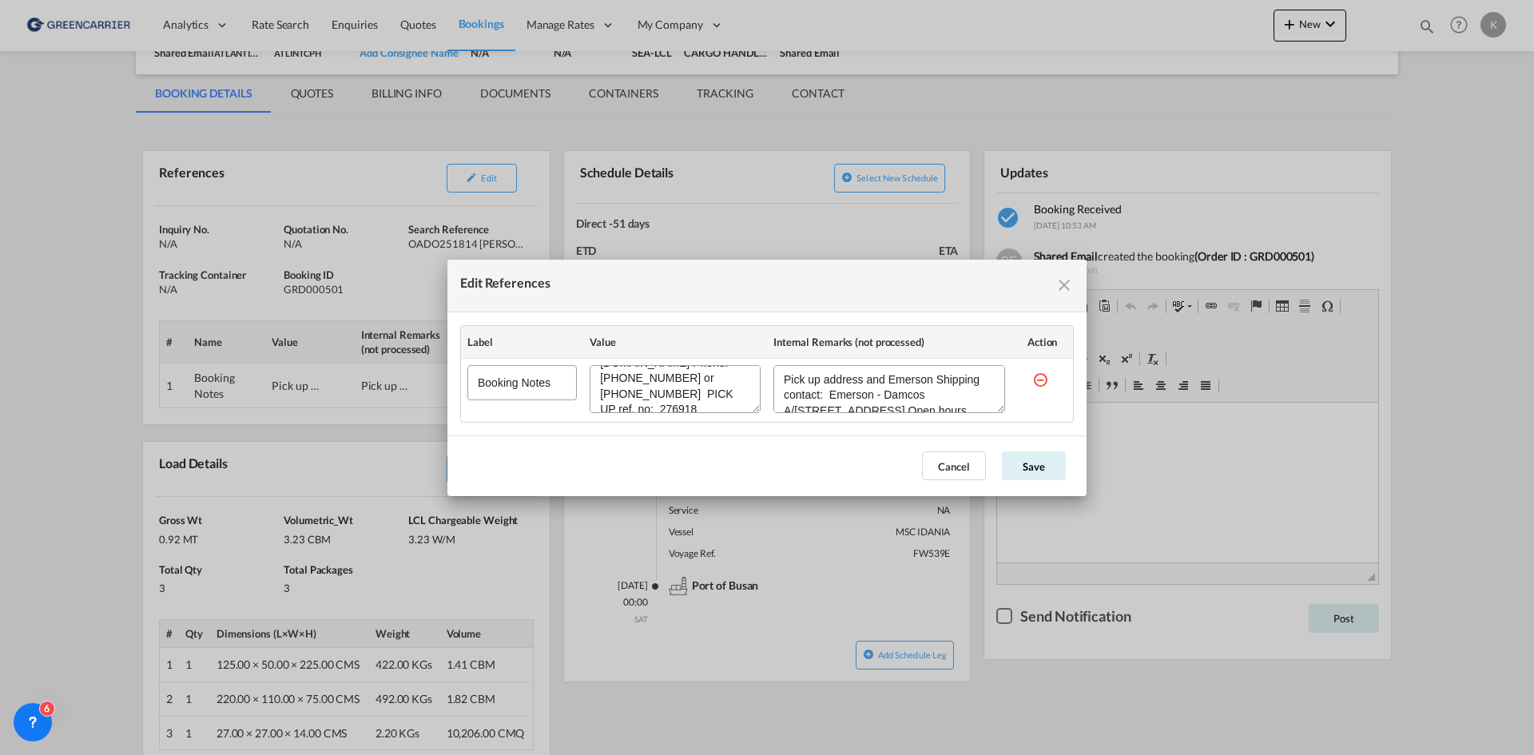
scroll to position [154, 0]
drag, startPoint x: 602, startPoint y: 380, endPoint x: 746, endPoint y: 447, distance: 159.1
click at [746, 447] on md-dialog "Edit References Label Value Internal Remarks (not processed) Action Booking Not…" at bounding box center [767, 378] width 639 height 237
click at [953, 477] on button "Cancel" at bounding box center [954, 466] width 64 height 29
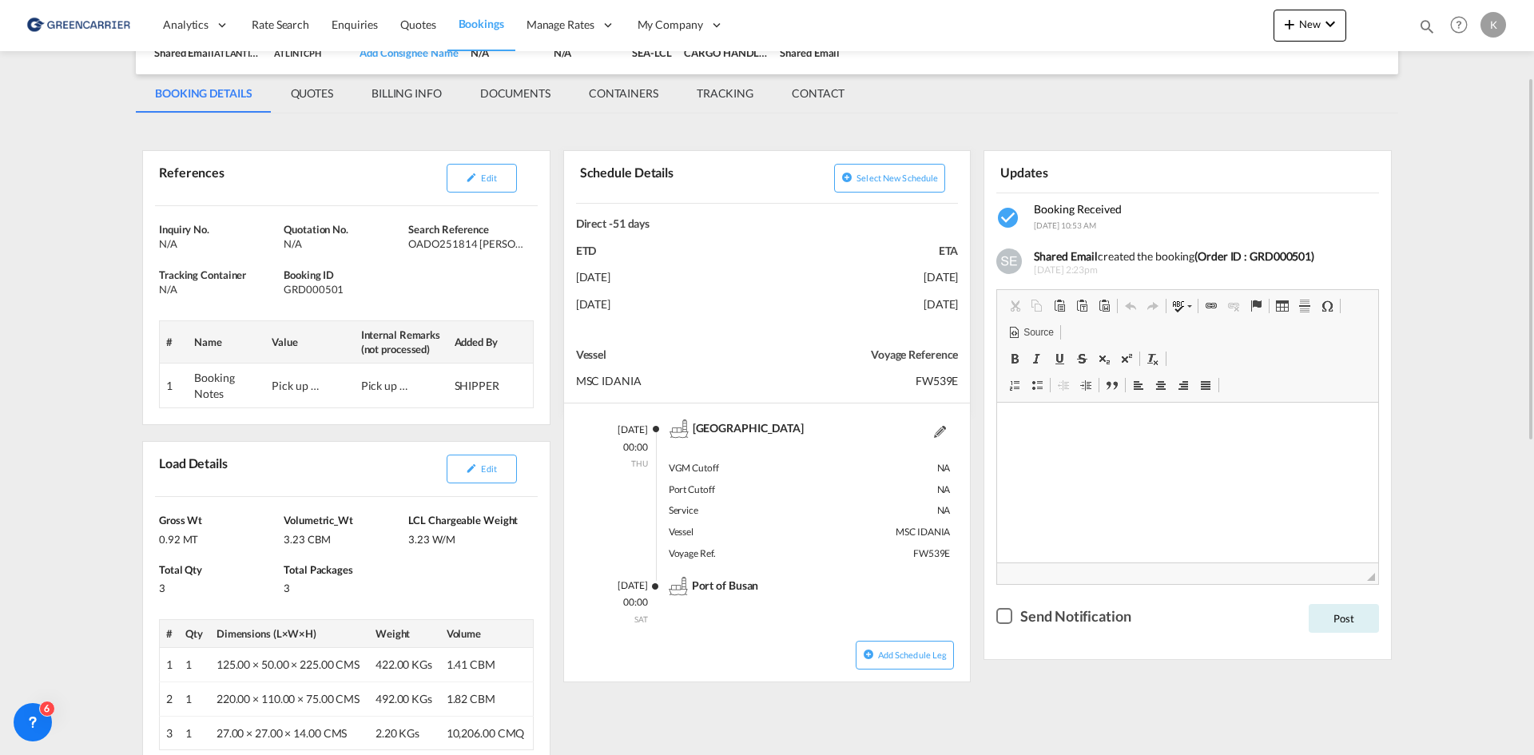
scroll to position [0, 0]
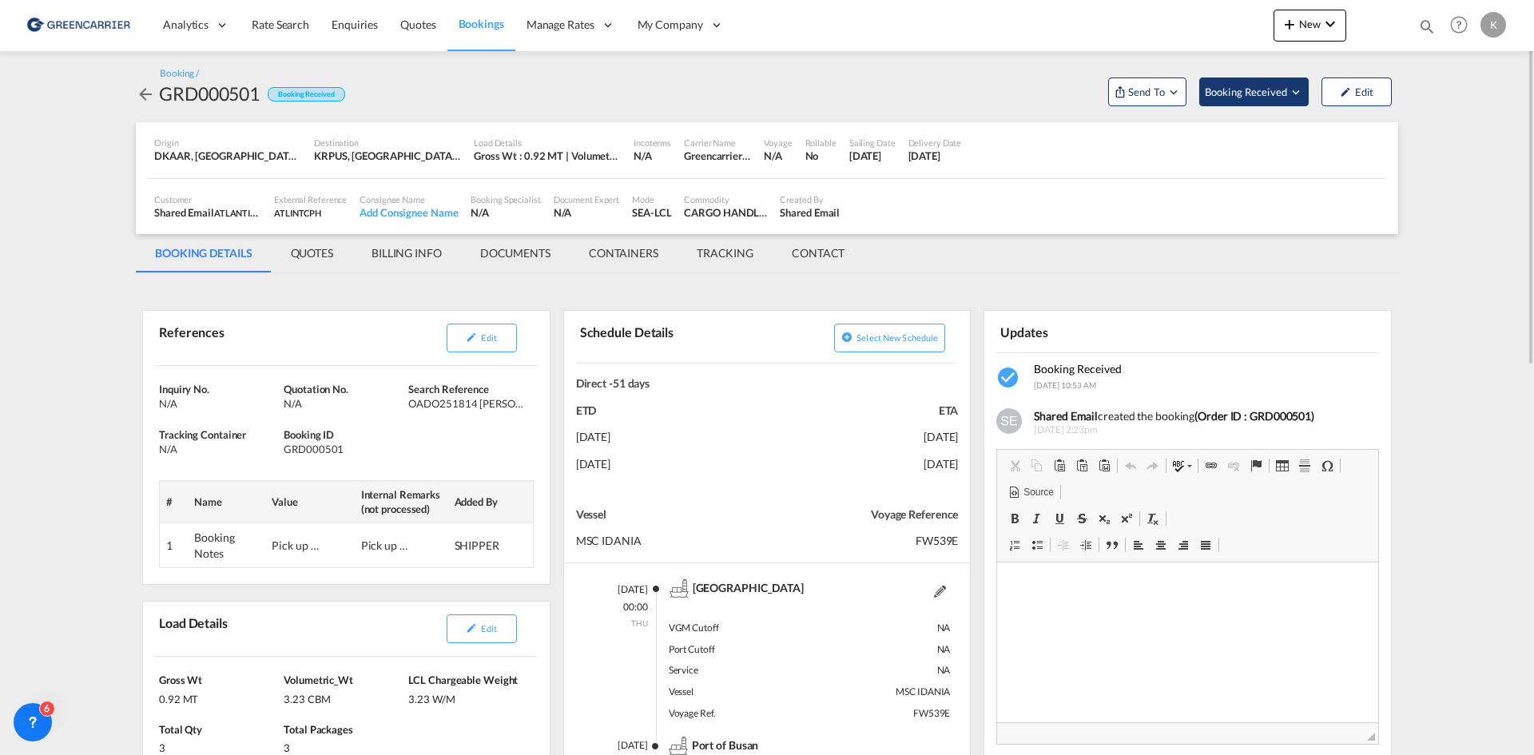
click at [1272, 96] on span "Booking Received" at bounding box center [1247, 92] width 84 height 16
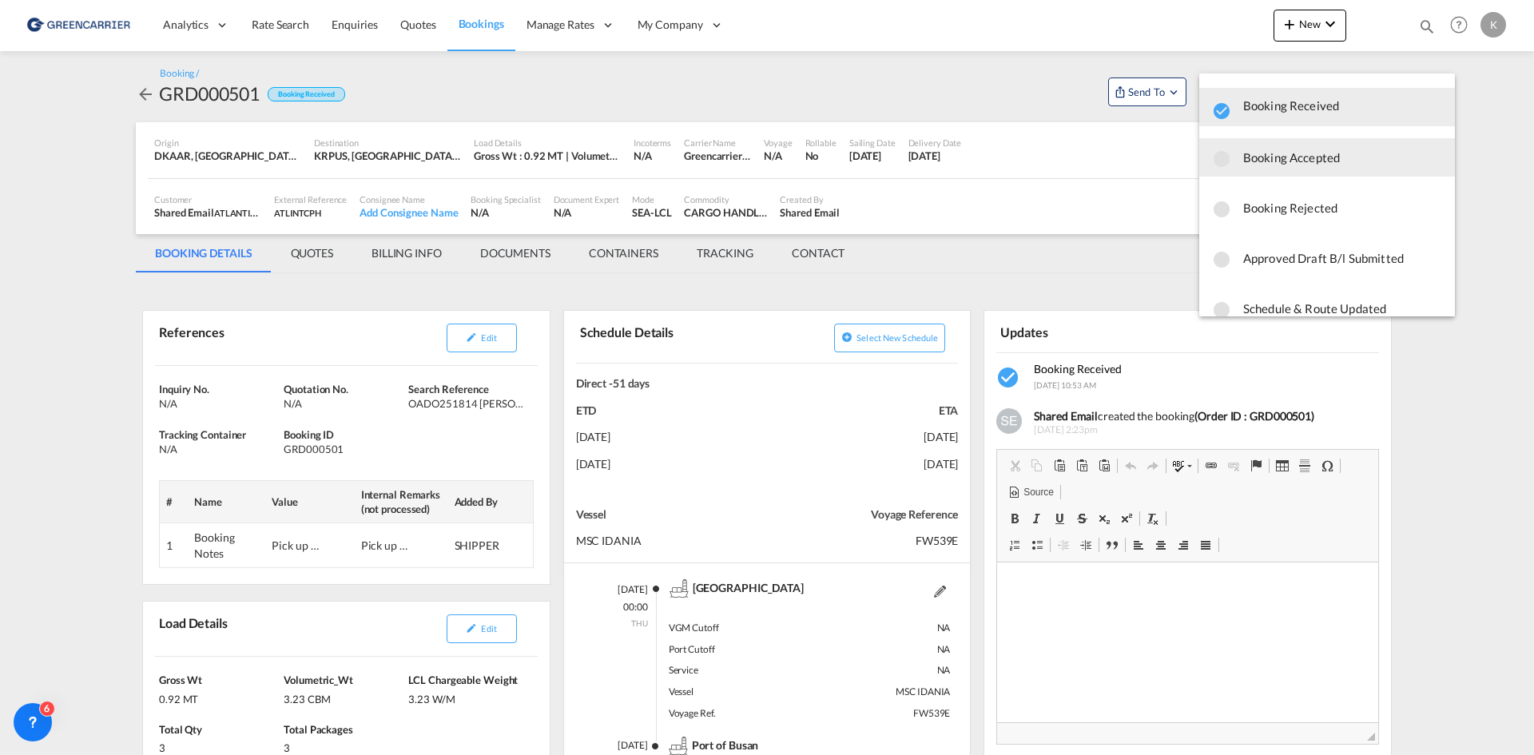
click at [1316, 165] on span "Booking Accepted" at bounding box center [1343, 157] width 199 height 29
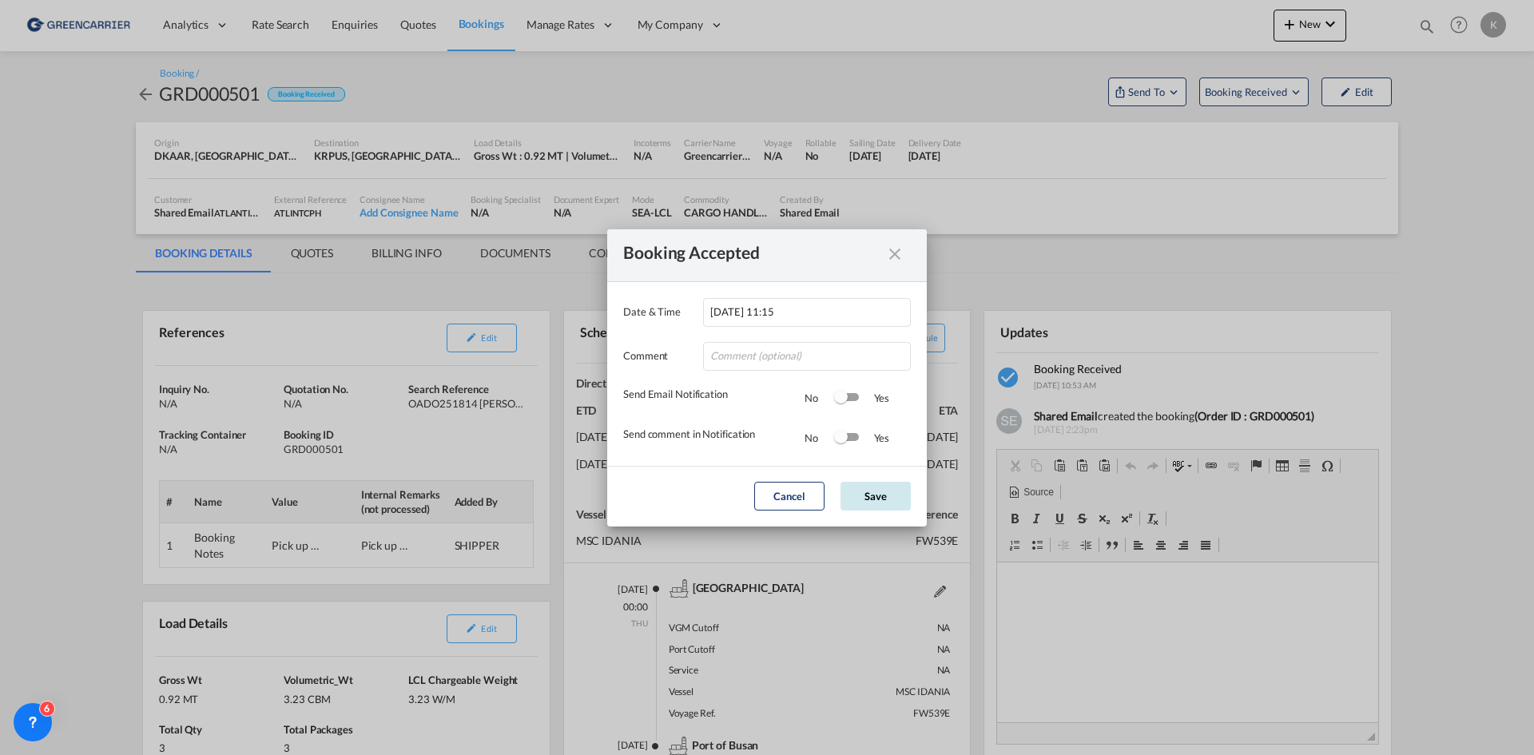
click at [893, 499] on button "Save" at bounding box center [876, 496] width 70 height 29
